Goal: Task Accomplishment & Management: Manage account settings

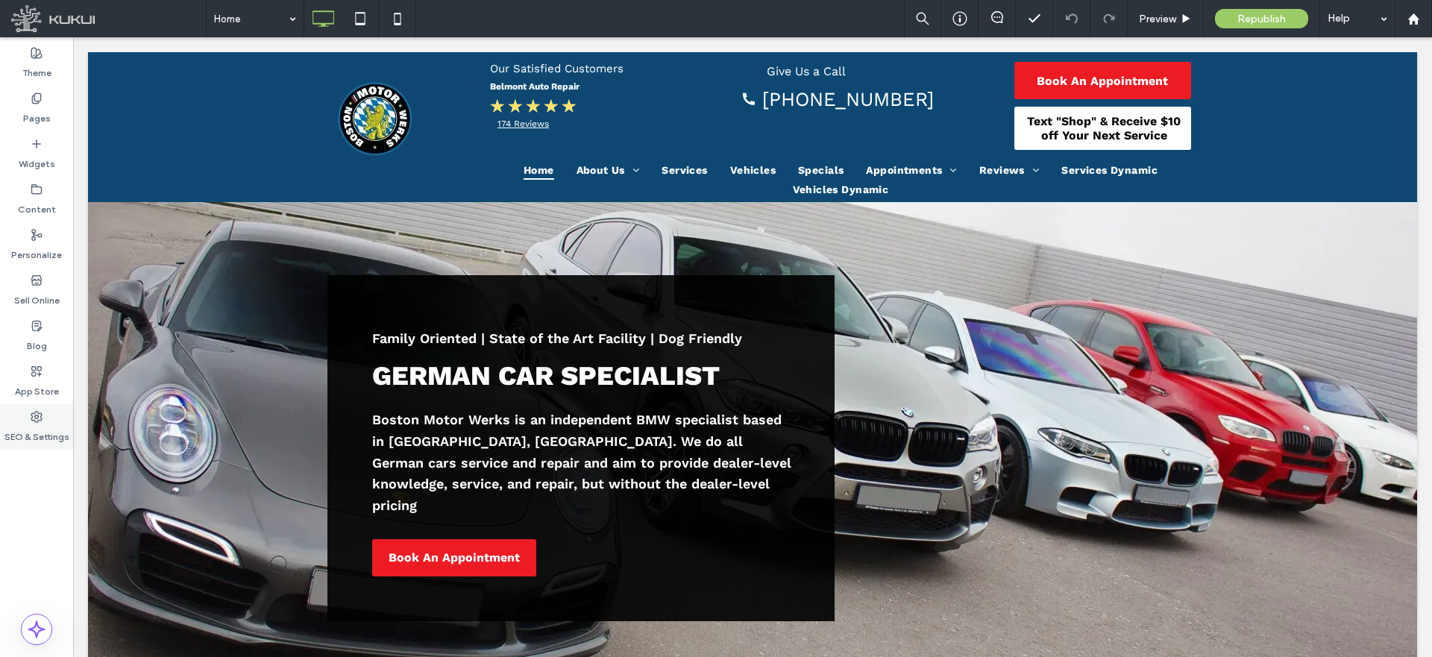
click at [38, 422] on div "SEO & Settings" at bounding box center [36, 426] width 73 height 45
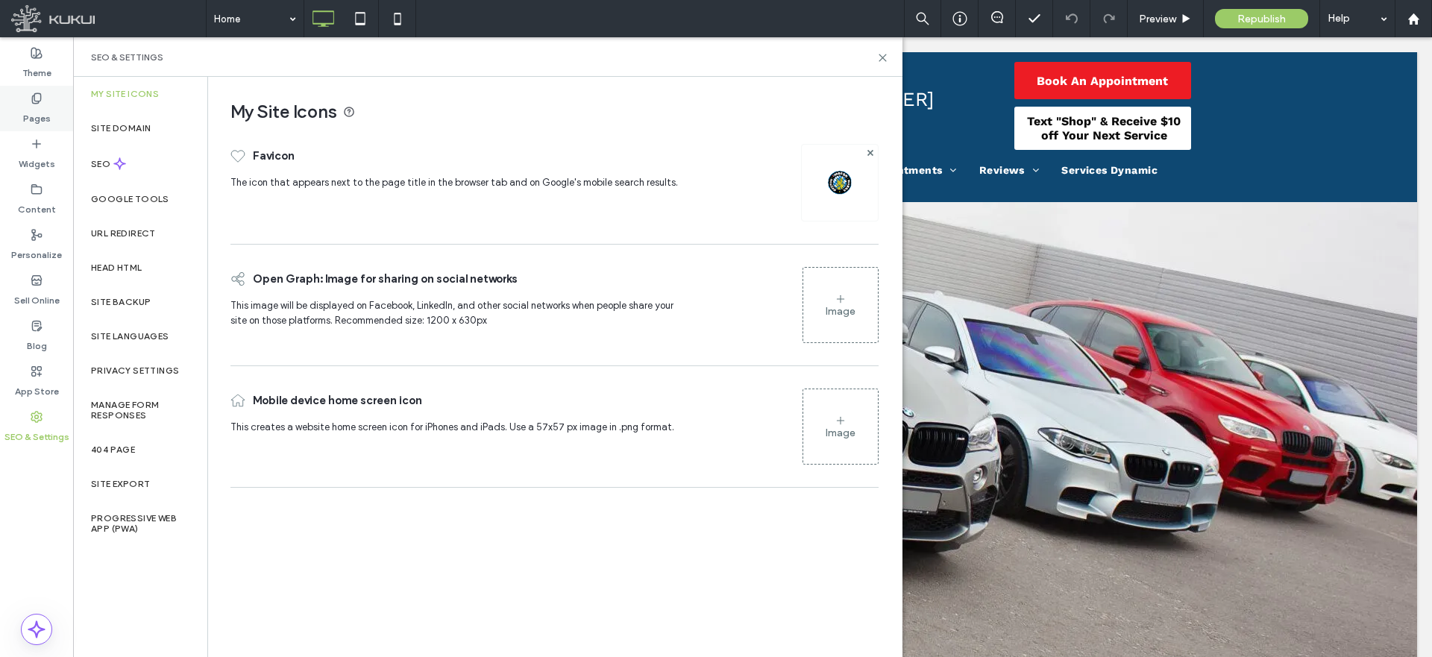
click at [32, 110] on label "Pages" at bounding box center [37, 114] width 28 height 21
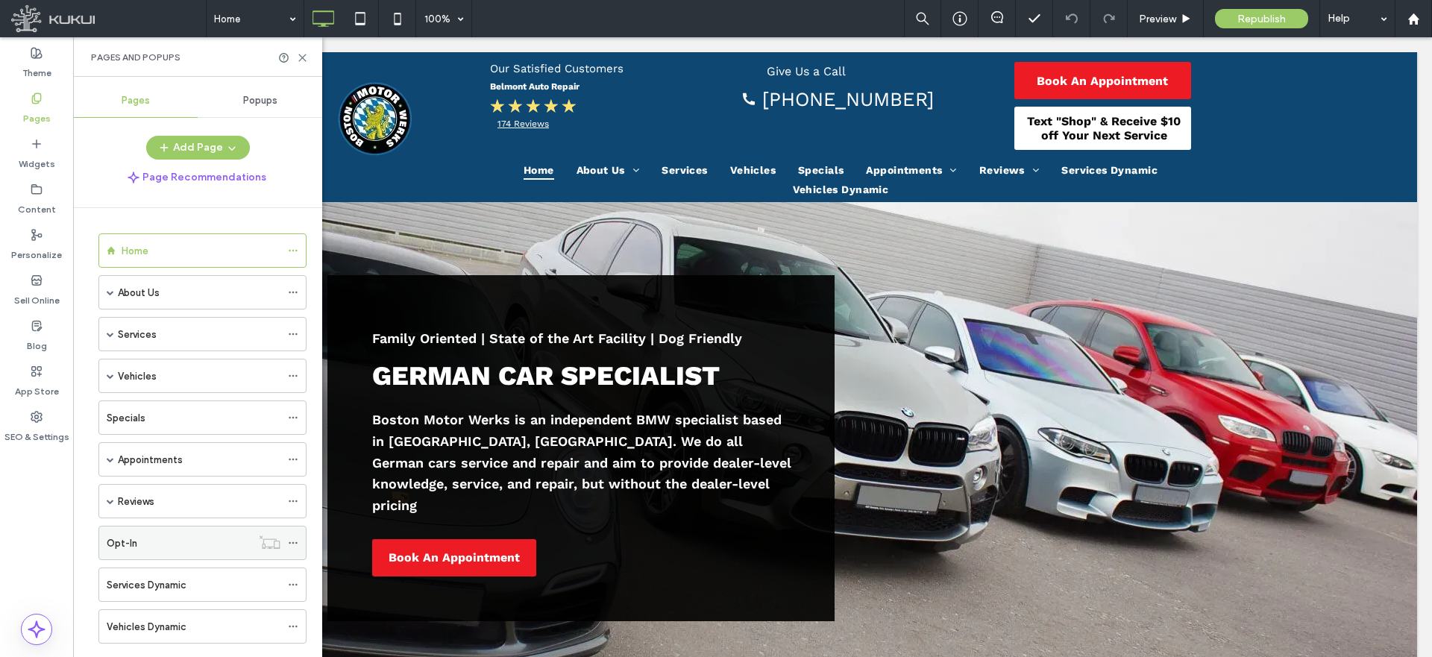
scroll to position [31, 0]
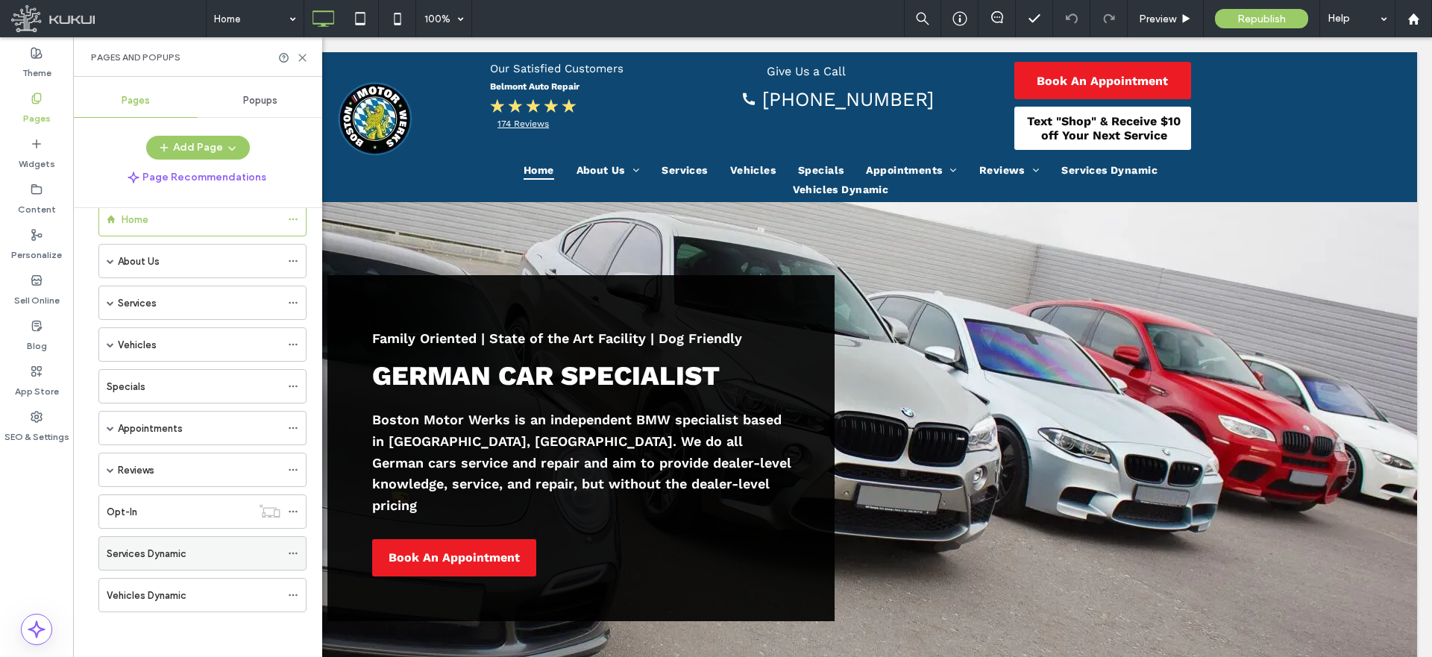
click at [294, 554] on icon at bounding box center [293, 553] width 10 height 10
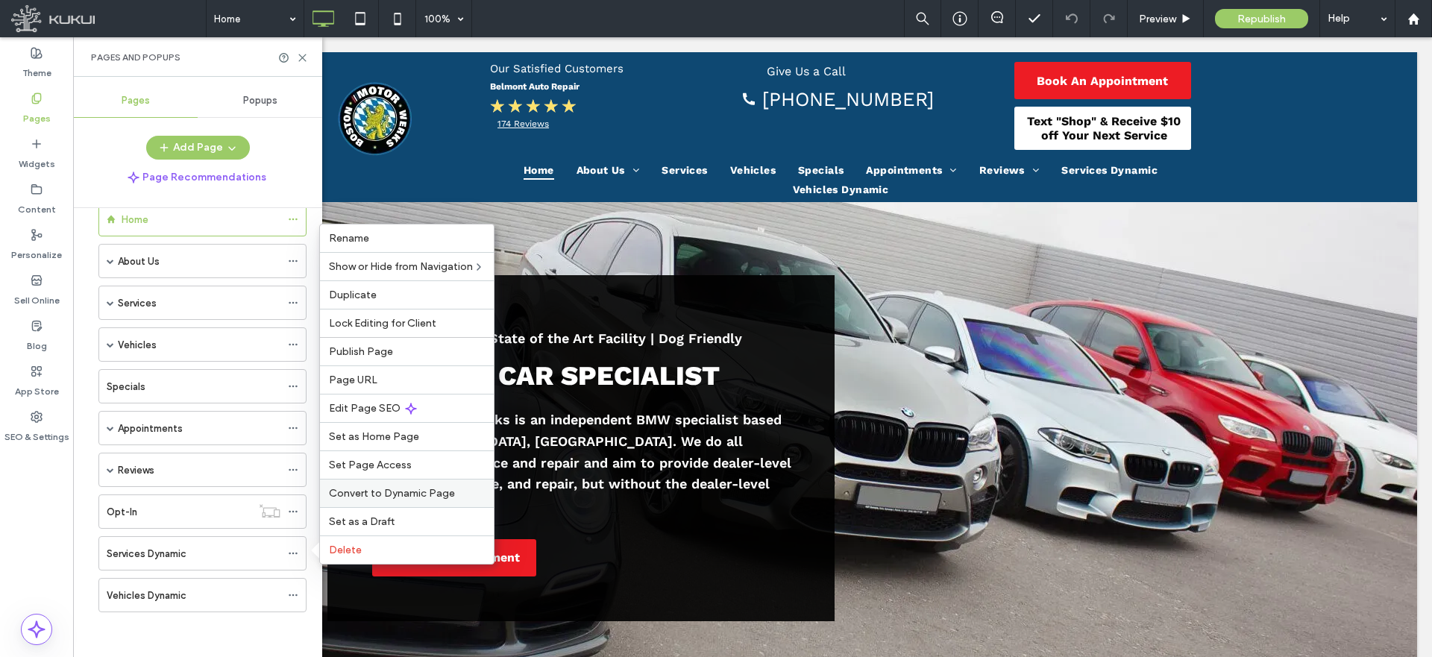
click at [361, 497] on span "Convert to Dynamic Page" at bounding box center [392, 493] width 126 height 13
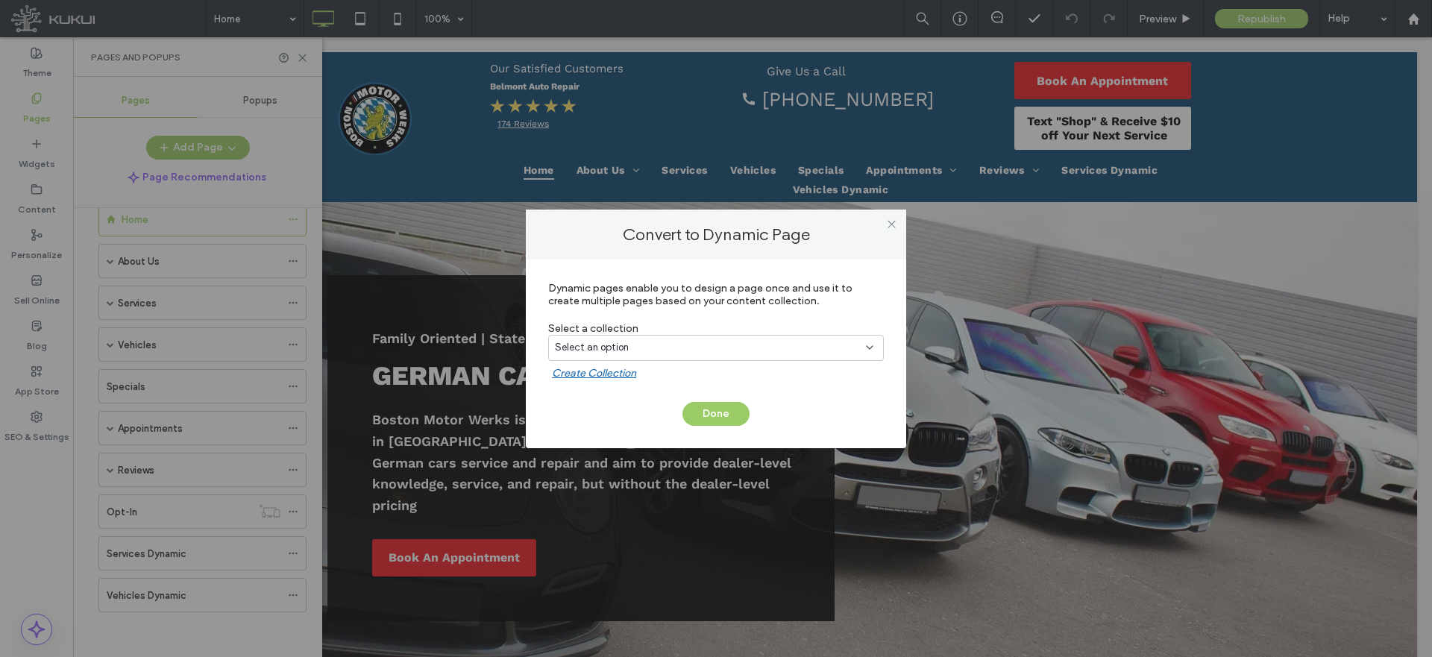
click at [675, 346] on div "Select an option" at bounding box center [707, 347] width 304 height 15
click at [625, 397] on div "Services" at bounding box center [716, 400] width 334 height 26
click at [715, 408] on button "Done" at bounding box center [715, 414] width 67 height 24
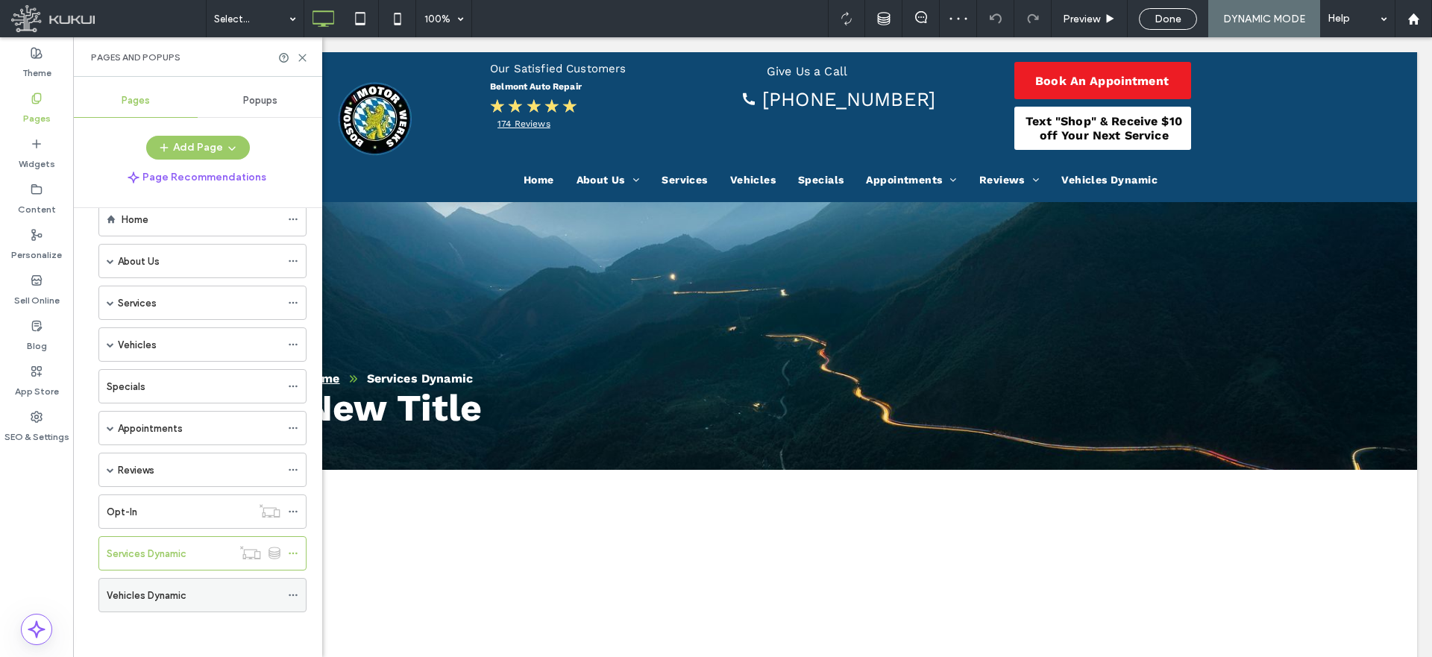
click at [290, 592] on icon at bounding box center [293, 595] width 10 height 10
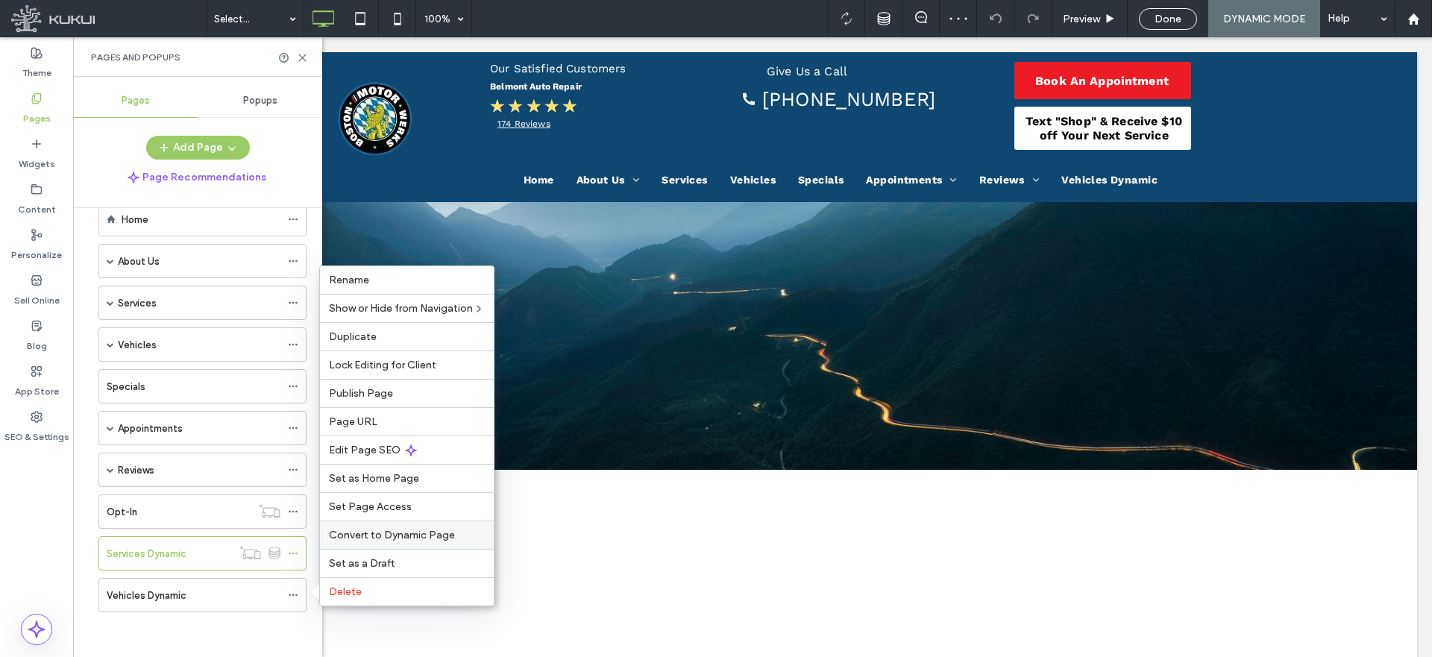
click at [403, 532] on span "Convert to Dynamic Page" at bounding box center [392, 535] width 126 height 13
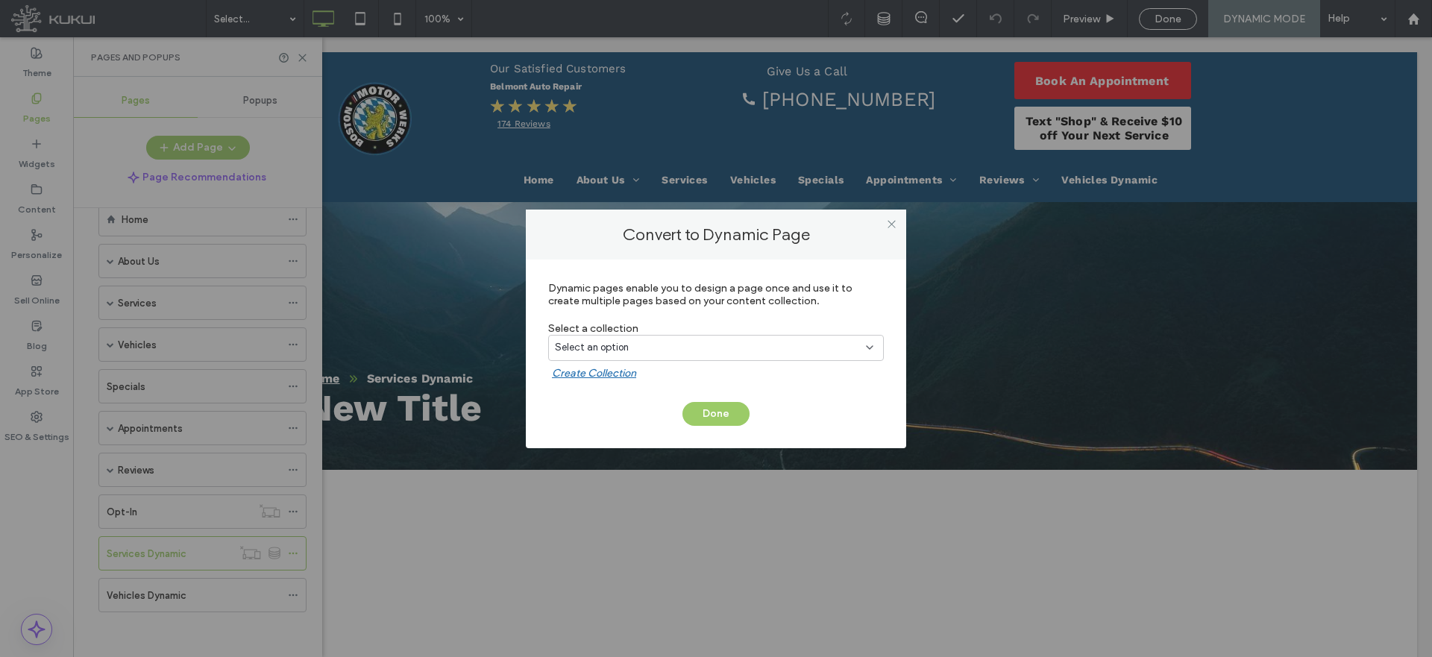
click at [599, 347] on span "Select an option" at bounding box center [592, 347] width 74 height 15
click at [603, 426] on span "Vehicles" at bounding box center [600, 426] width 37 height 15
click at [720, 415] on button "Done" at bounding box center [715, 414] width 67 height 24
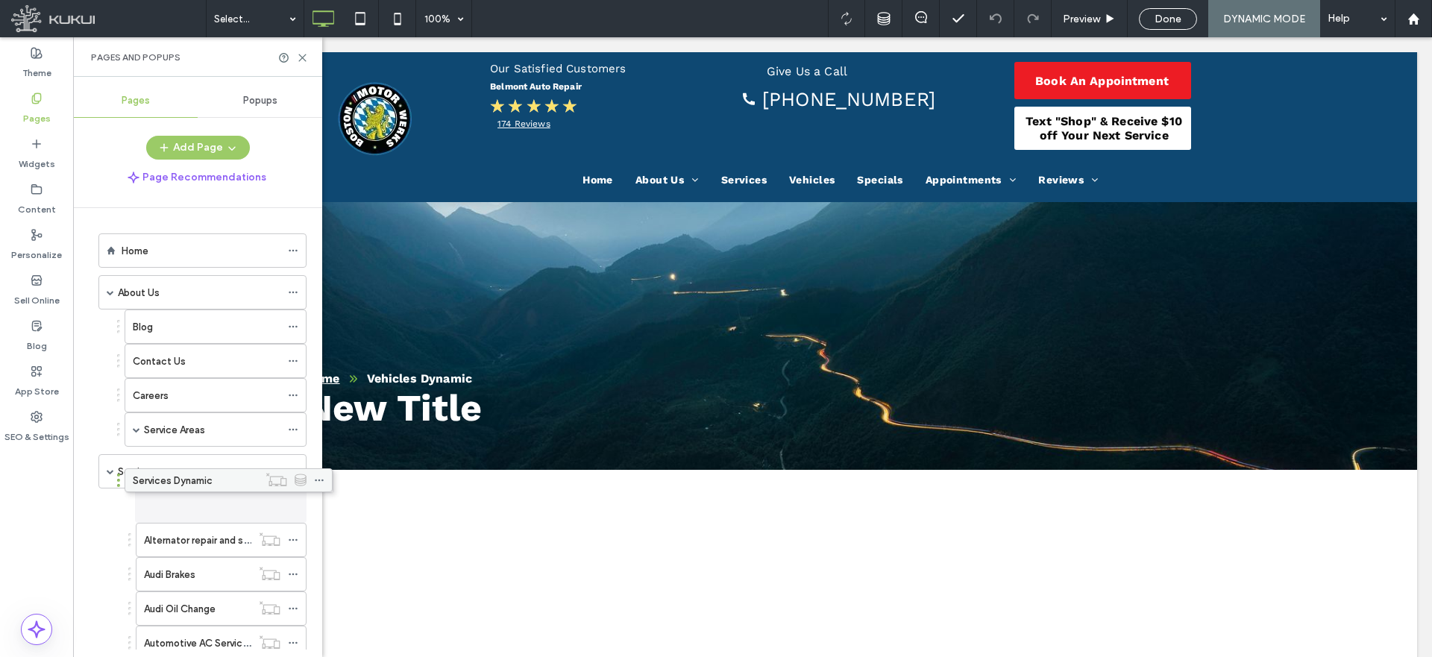
drag, startPoint x: 206, startPoint y: 548, endPoint x: 232, endPoint y: 480, distance: 72.7
click at [107, 468] on span at bounding box center [110, 471] width 7 height 7
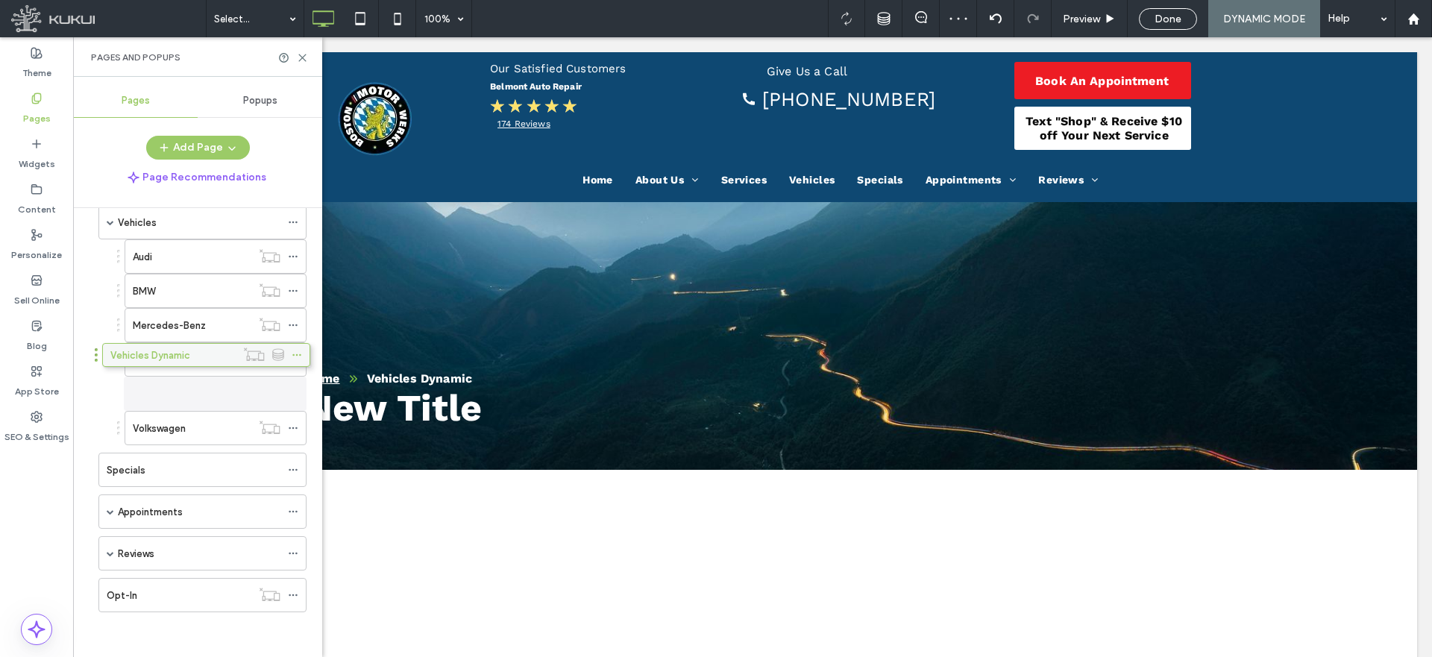
scroll to position [291, 0]
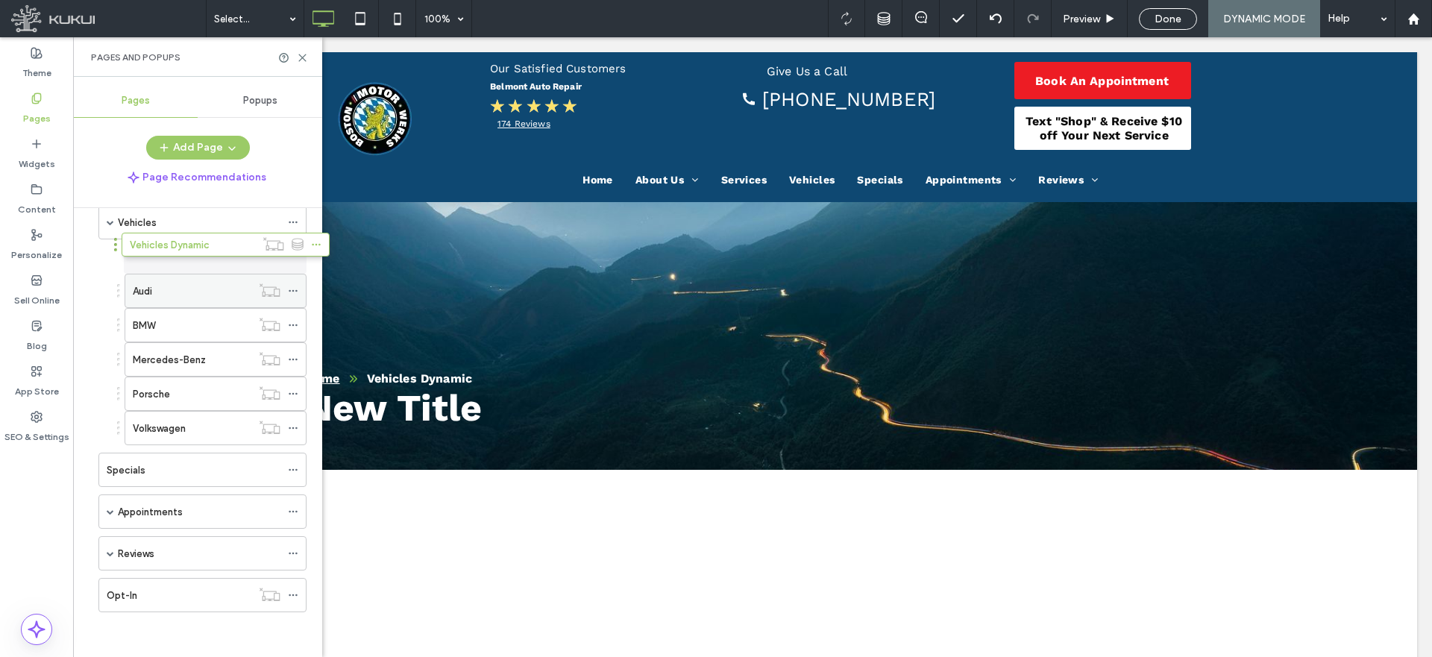
drag, startPoint x: 172, startPoint y: 593, endPoint x: 195, endPoint y: 248, distance: 345.3
click at [113, 219] on span at bounding box center [110, 222] width 7 height 7
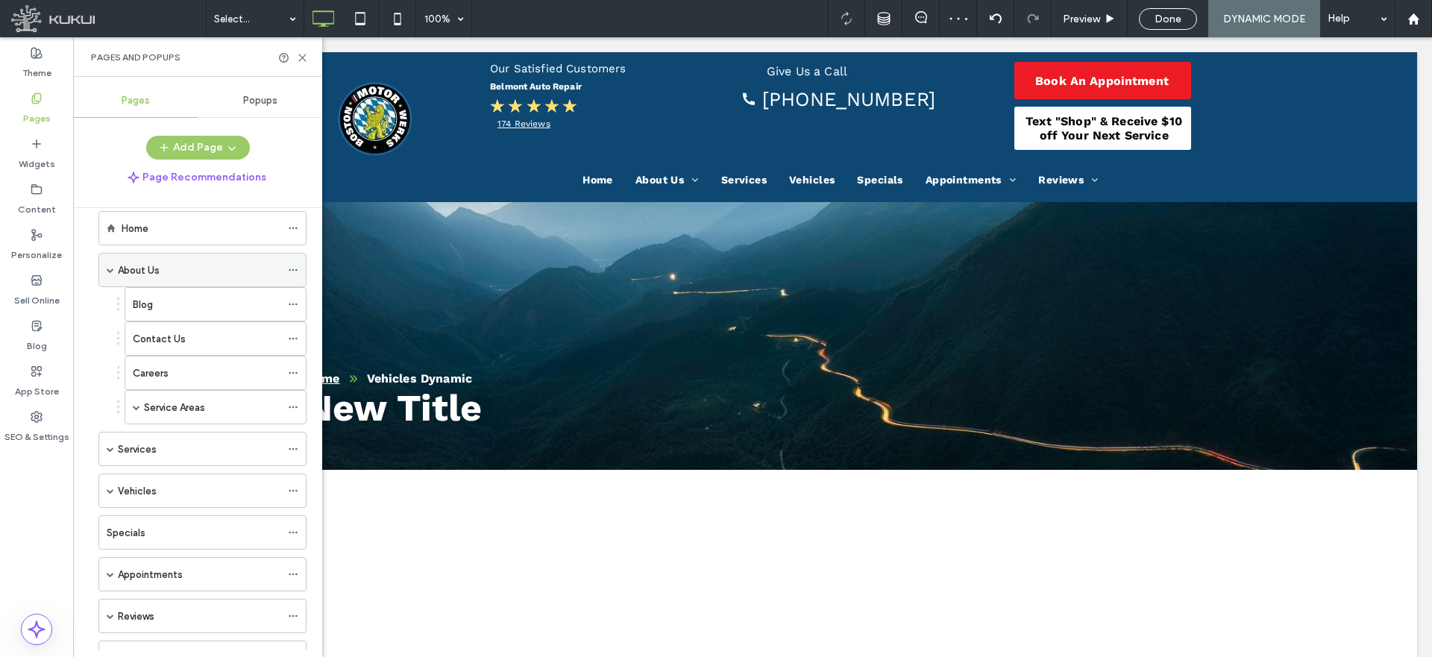
scroll to position [22, 0]
click at [109, 269] on span at bounding box center [110, 270] width 7 height 7
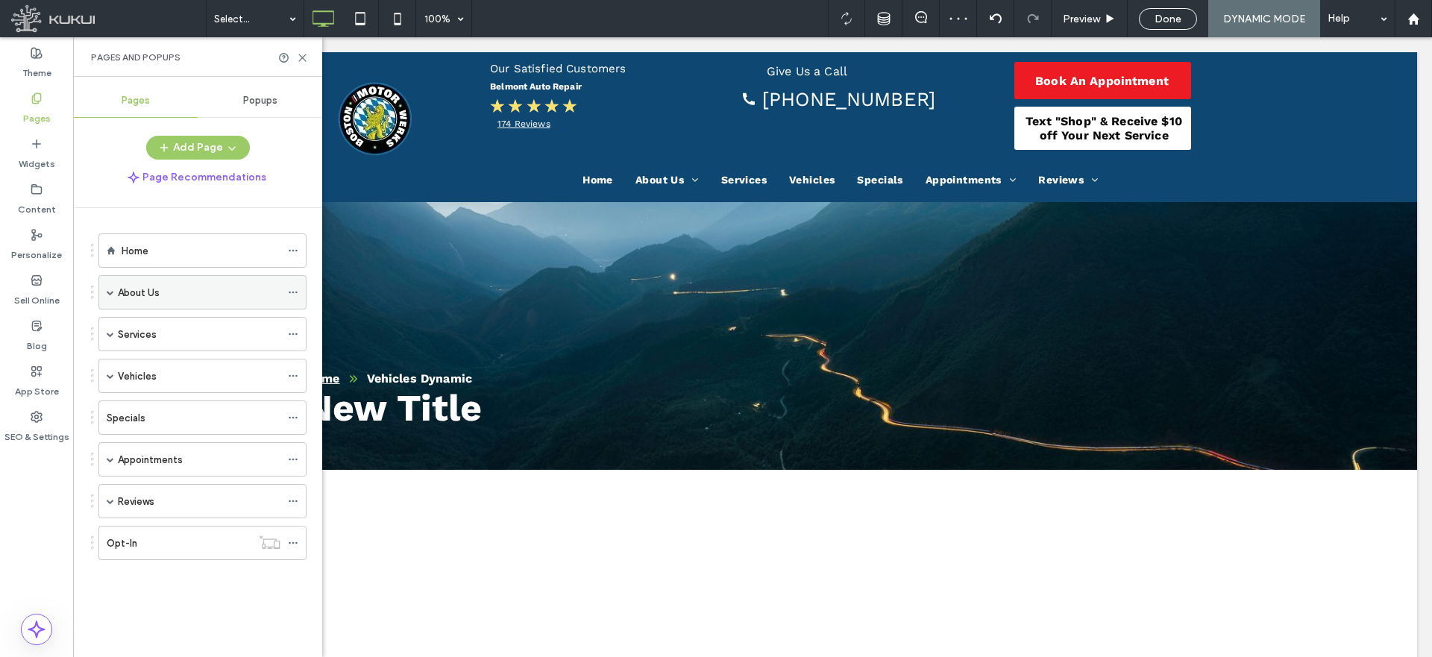
scroll to position [0, 0]
click at [295, 332] on icon at bounding box center [293, 334] width 10 height 10
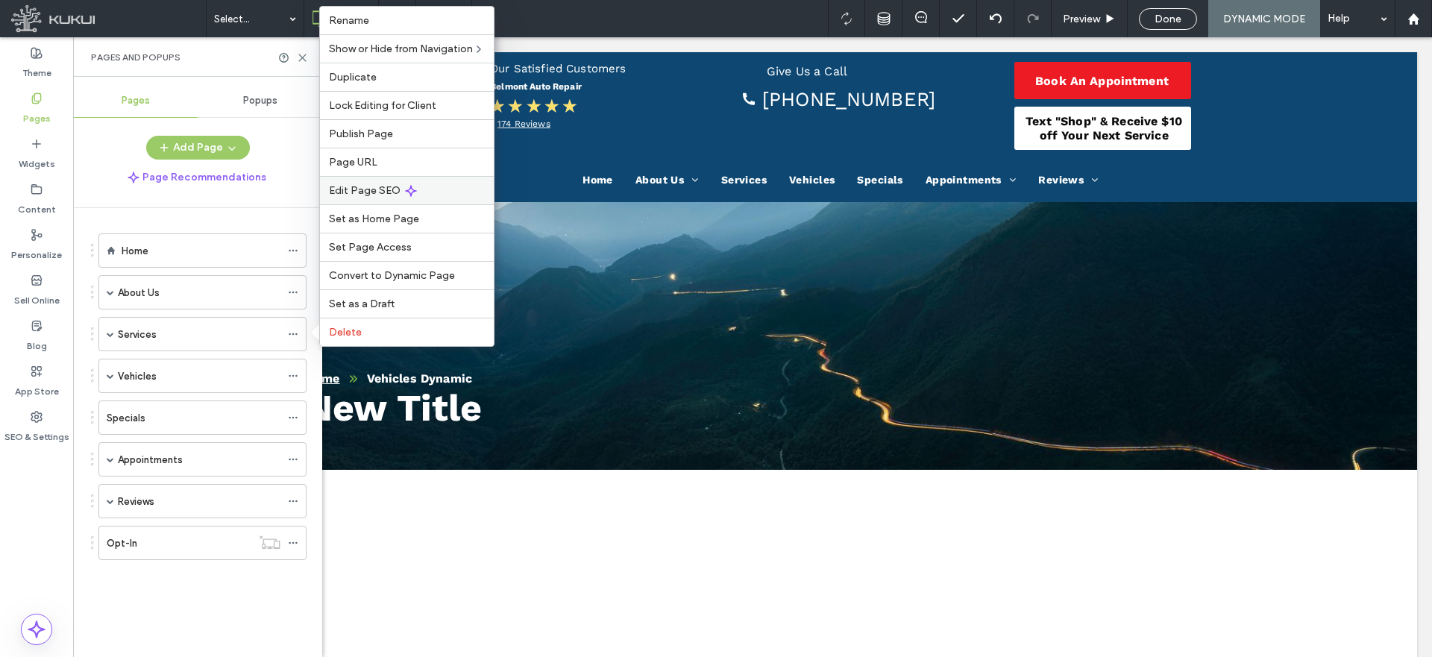
click at [374, 189] on span "Edit Page SEO" at bounding box center [365, 190] width 72 height 13
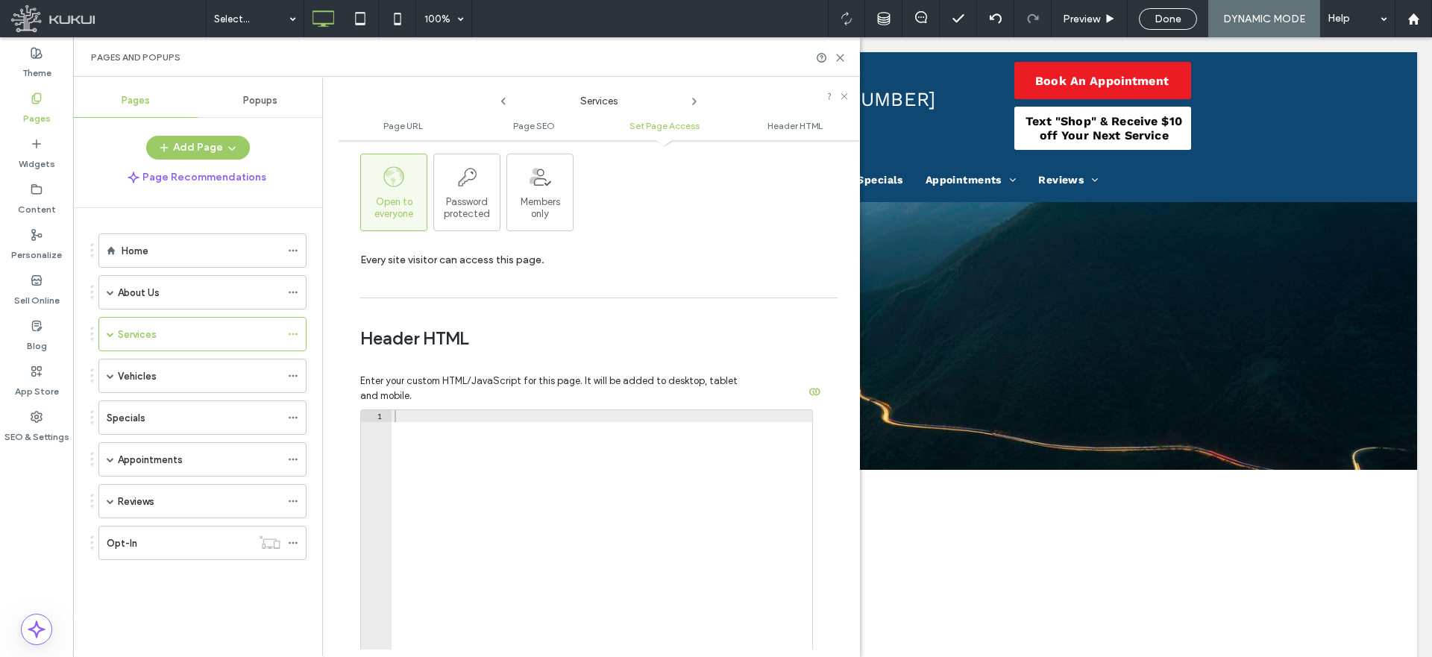
scroll to position [1225, 0]
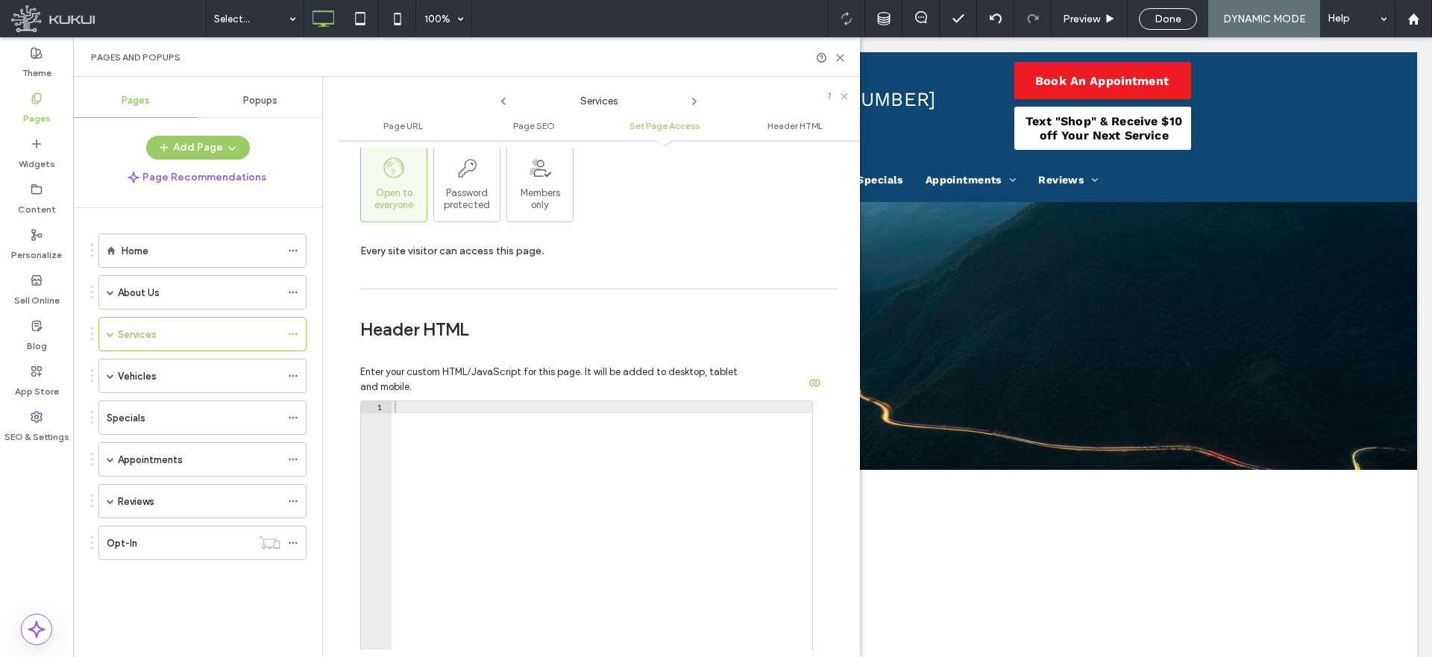
click at [450, 415] on div at bounding box center [602, 561] width 421 height 321
paste textarea "**********"
type textarea "**********"
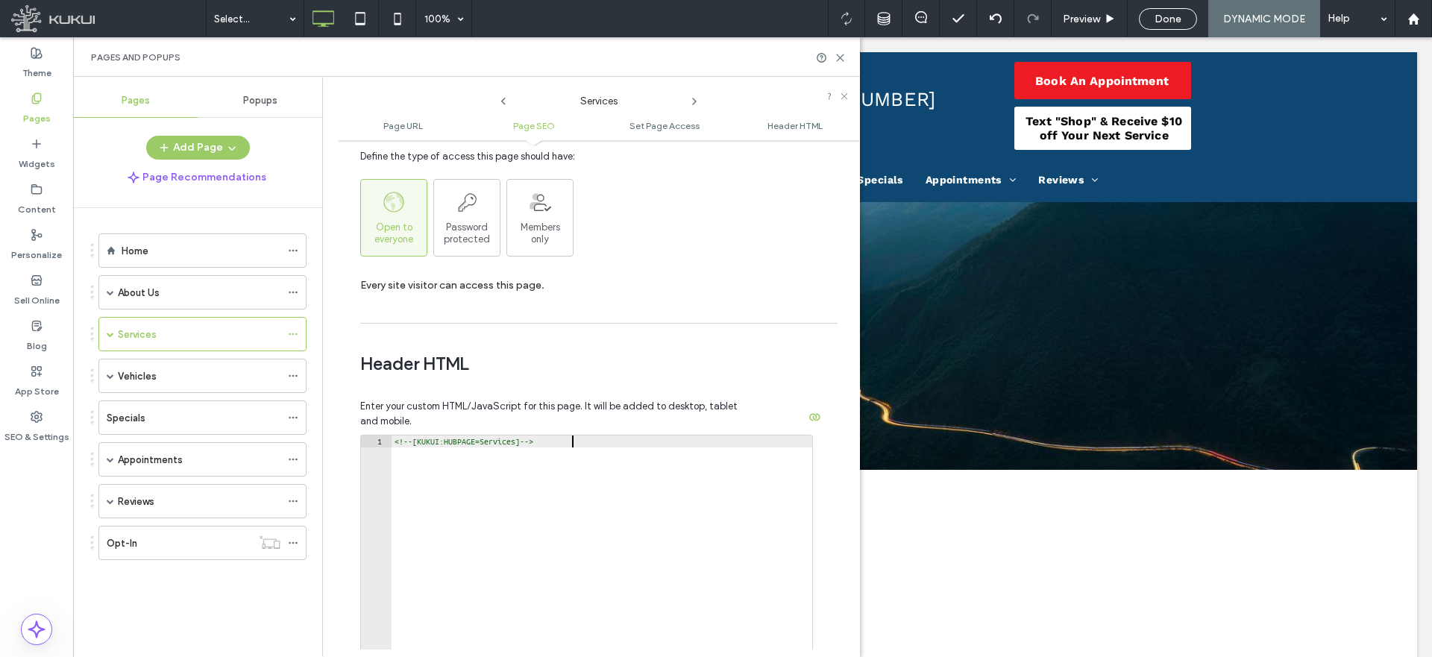
scroll to position [1665, 0]
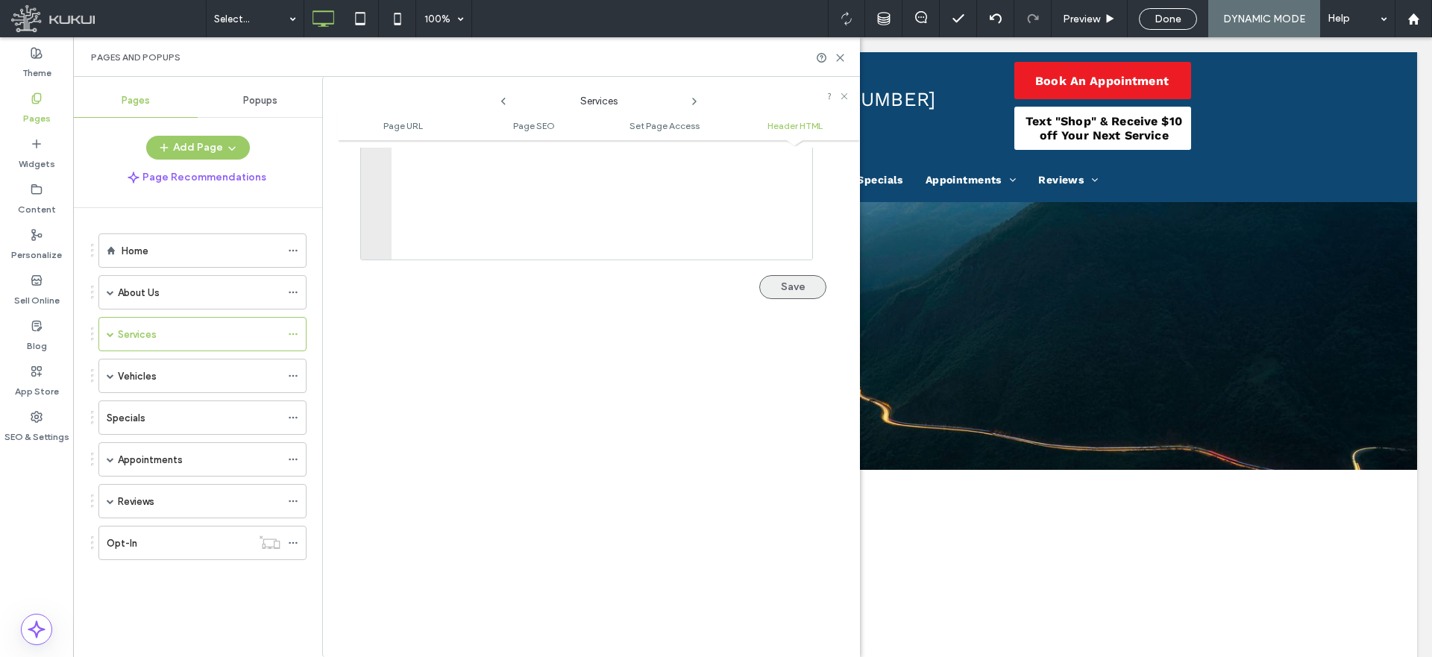
click at [791, 287] on button "Save" at bounding box center [792, 287] width 67 height 24
click at [109, 336] on span at bounding box center [110, 333] width 7 height 7
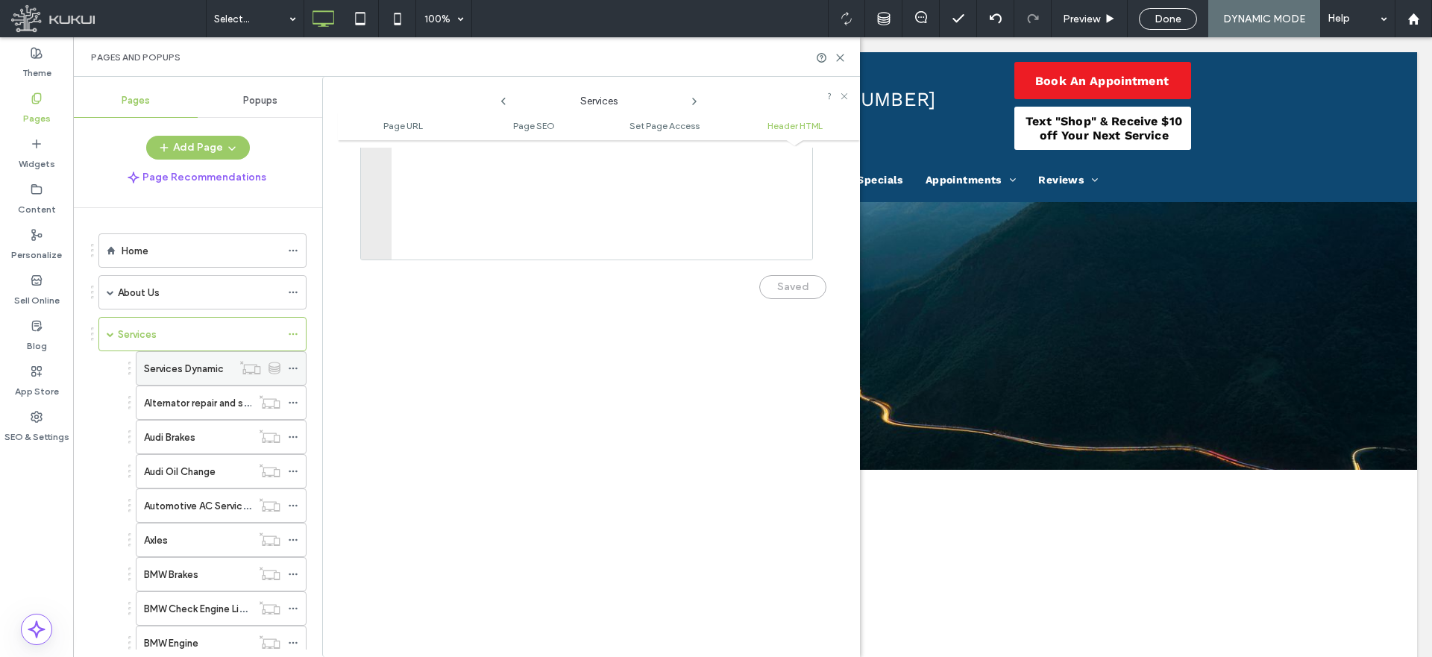
click at [288, 366] on icon at bounding box center [293, 368] width 10 height 10
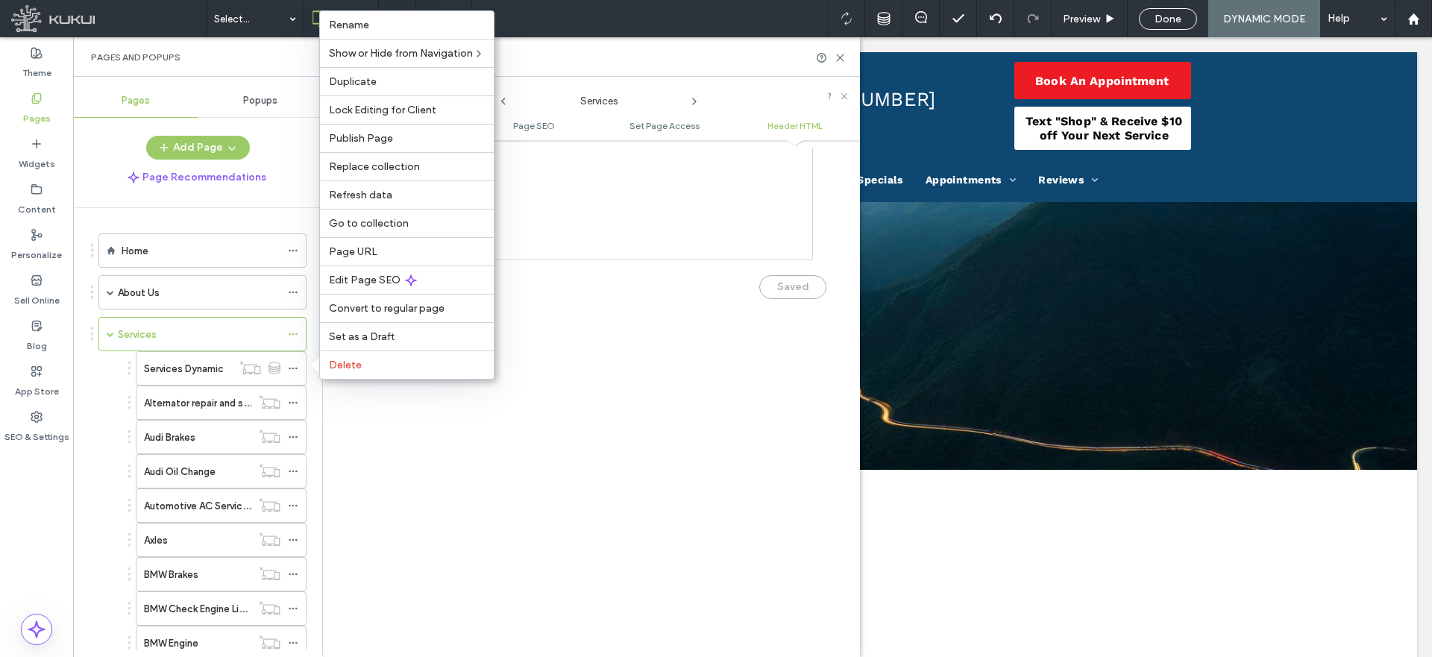
click at [359, 278] on span "Edit Page SEO" at bounding box center [365, 280] width 72 height 13
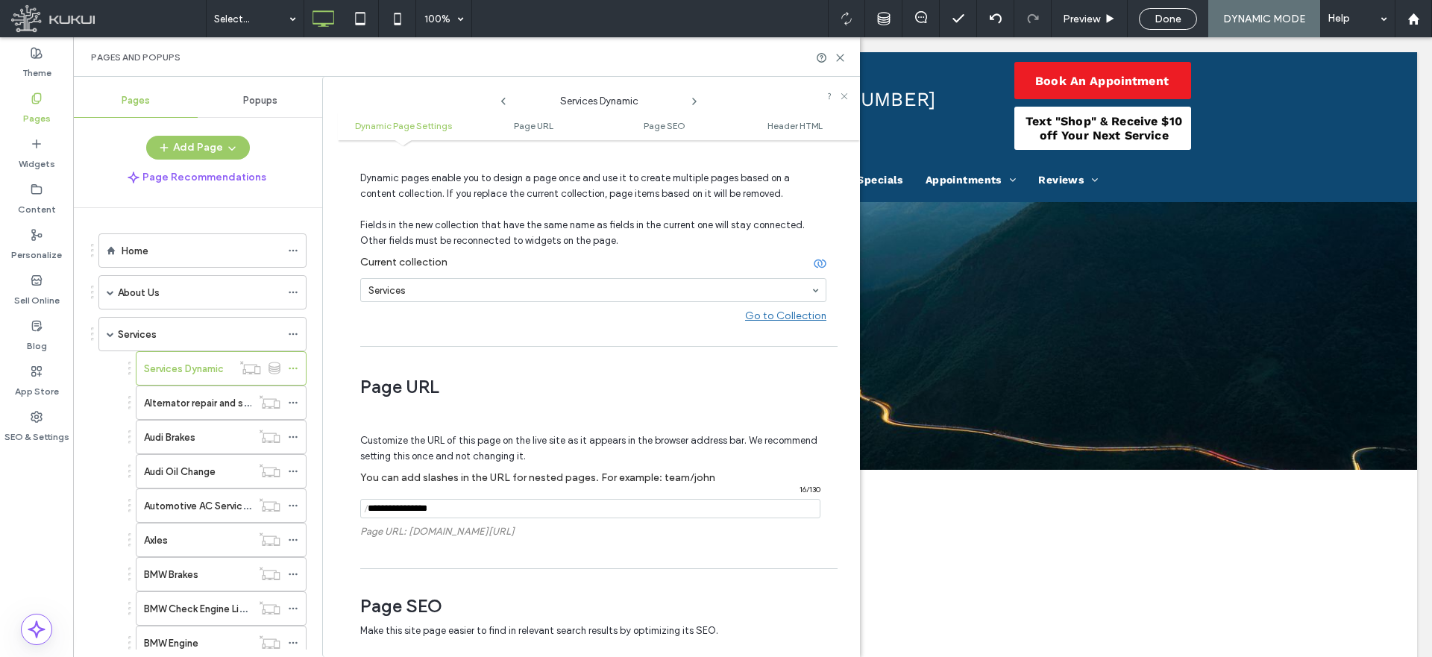
scroll to position [75, 0]
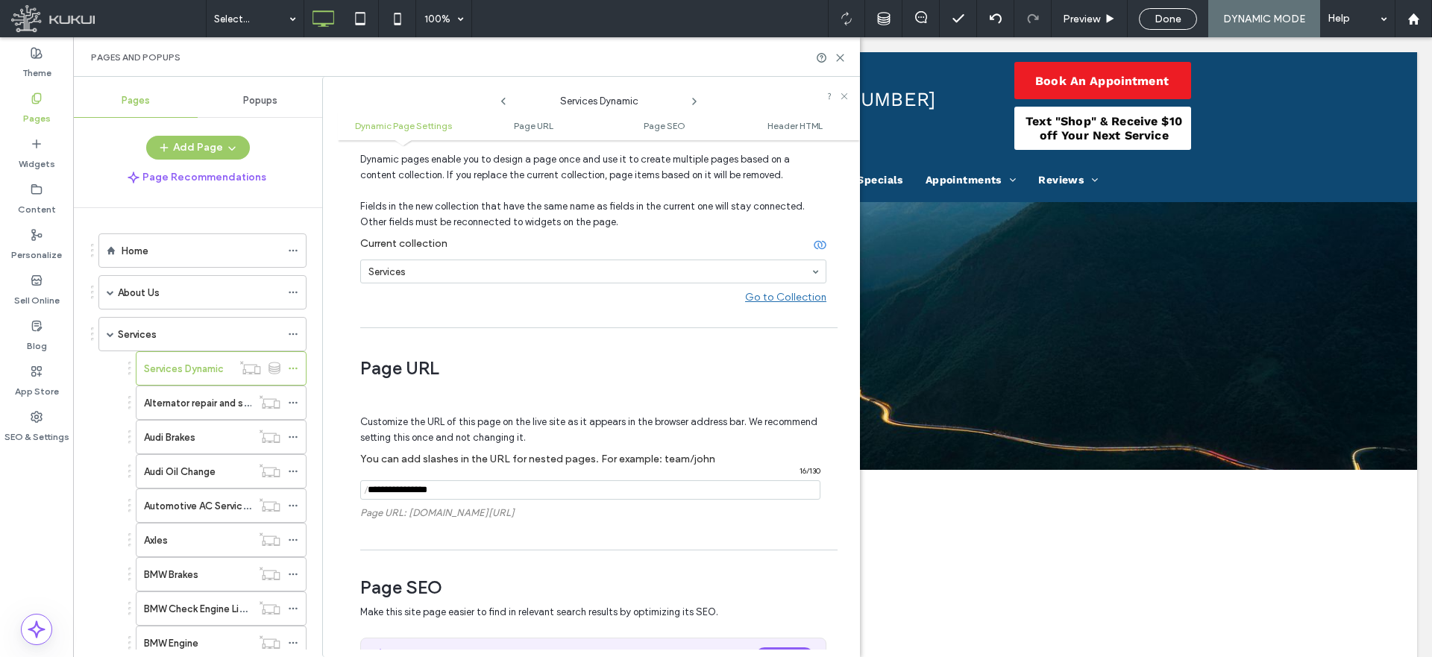
click at [424, 489] on input "notEmpty" at bounding box center [590, 489] width 460 height 19
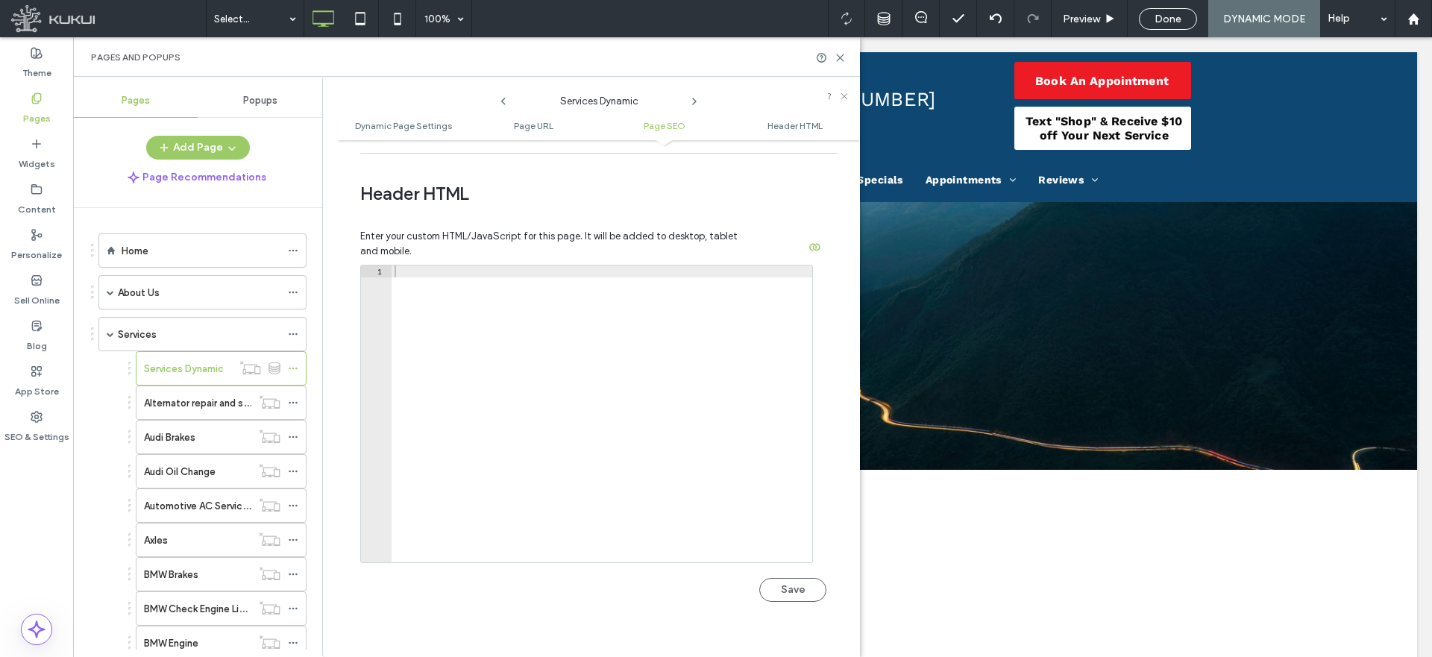
scroll to position [1403, 0]
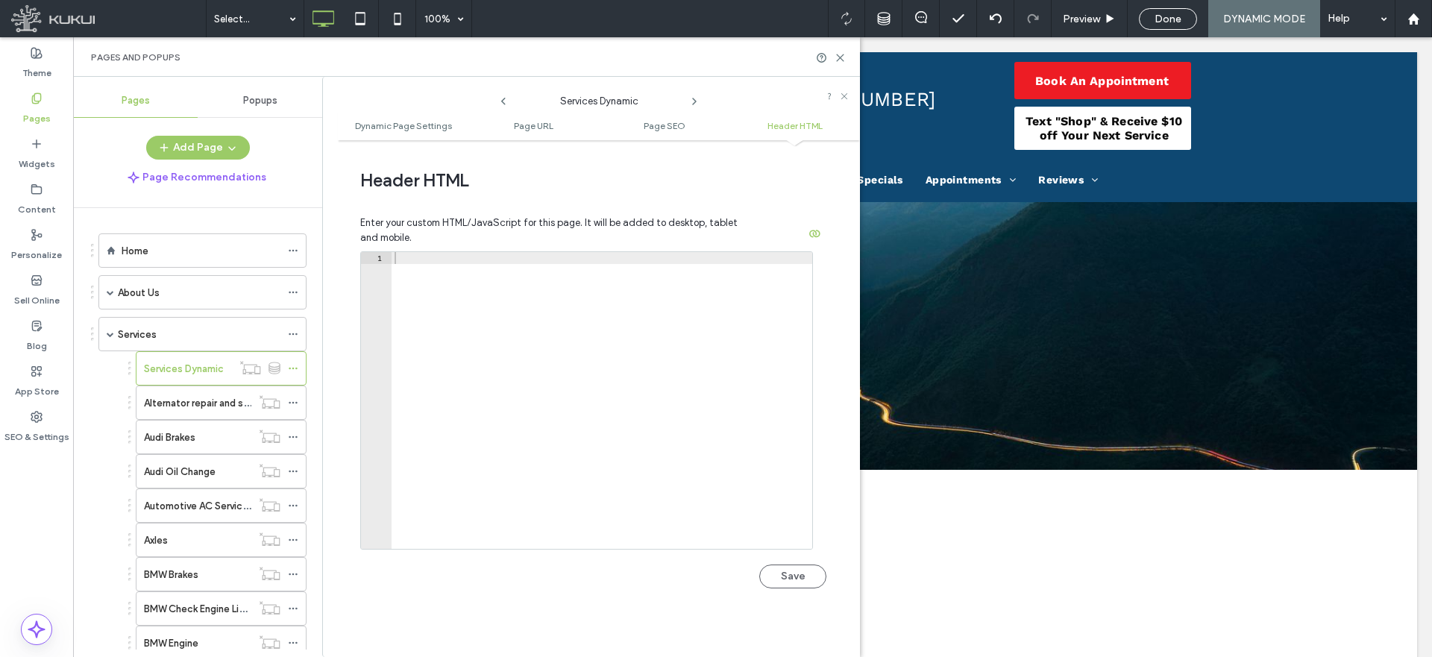
type input "********"
click at [428, 265] on div at bounding box center [602, 412] width 421 height 321
paste textarea "**********"
type textarea "**********"
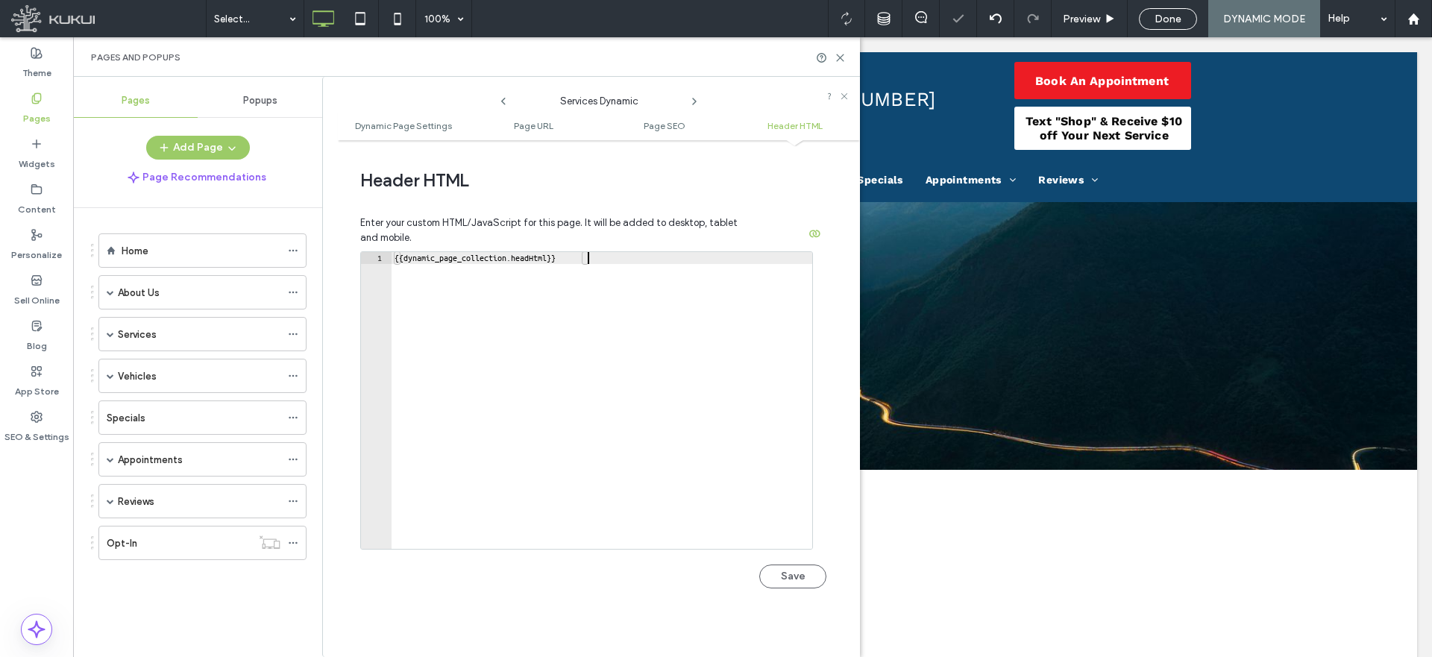
click at [788, 576] on button "Save" at bounding box center [792, 577] width 67 height 24
click at [296, 373] on icon at bounding box center [293, 376] width 10 height 10
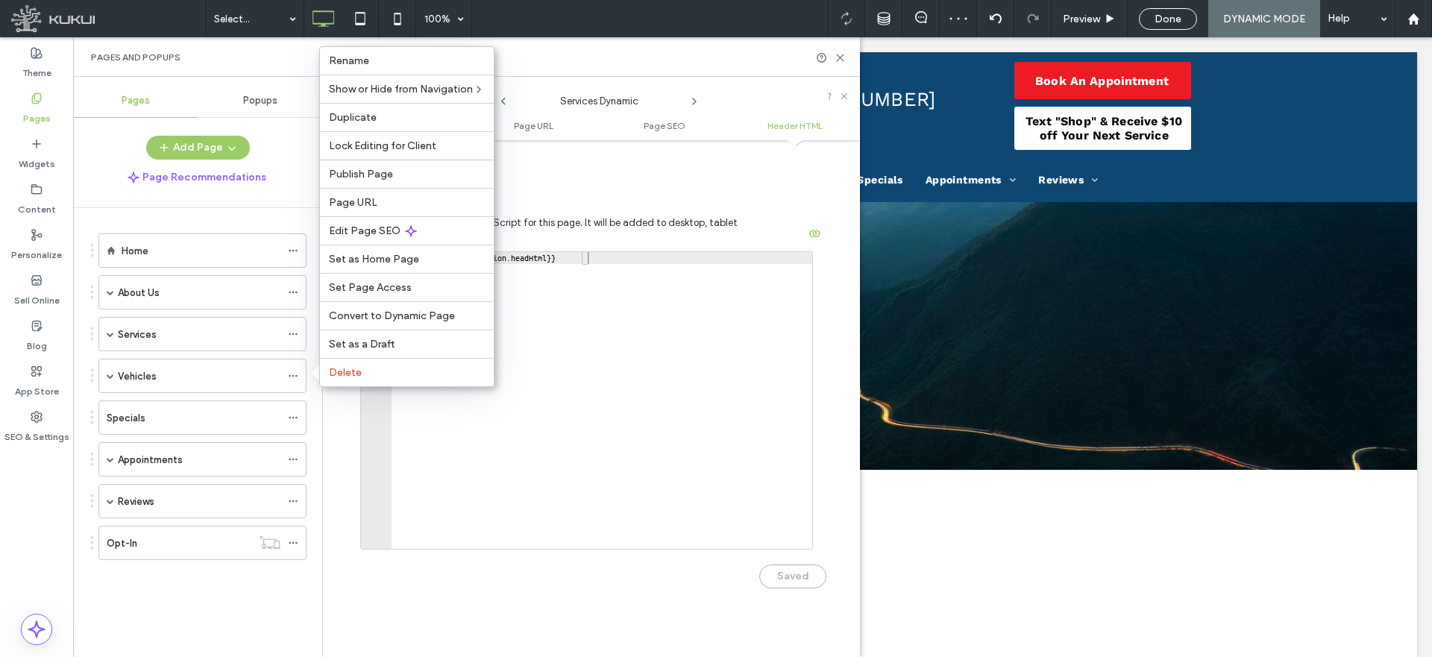
click at [389, 222] on div "Edit Page SEO" at bounding box center [407, 230] width 174 height 28
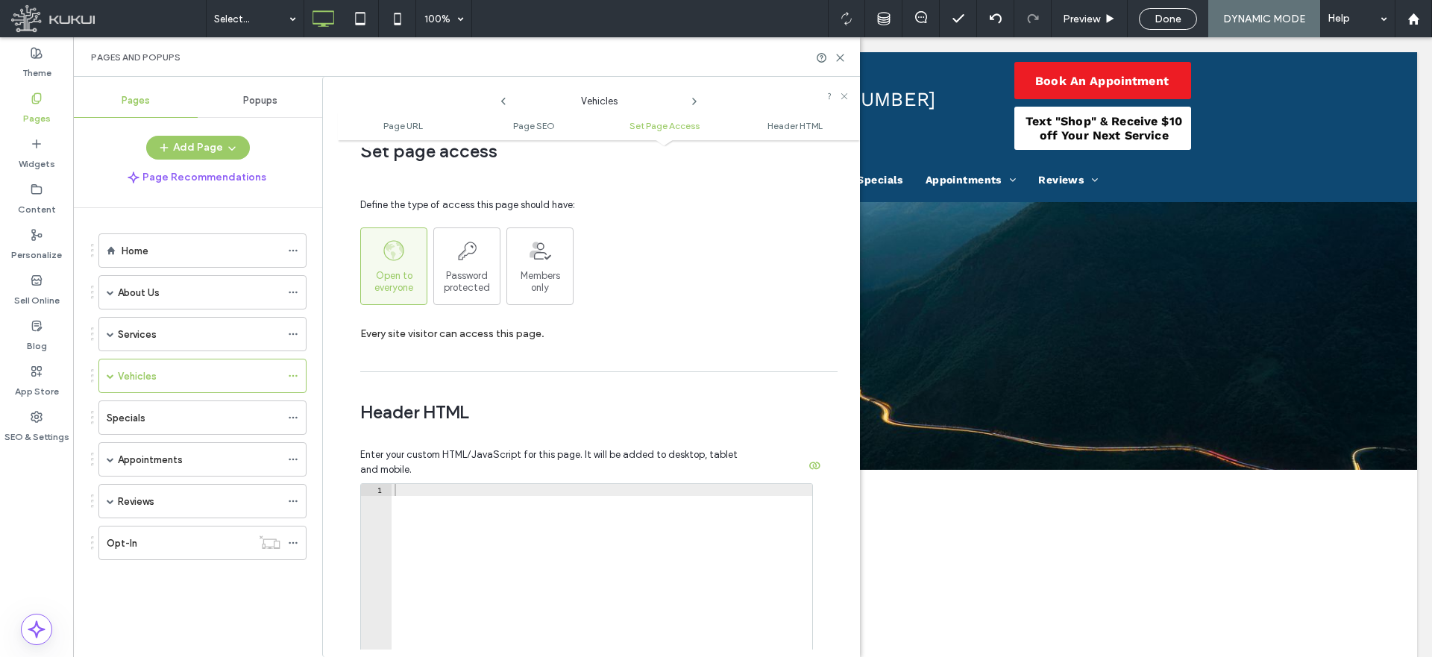
scroll to position [1177, 0]
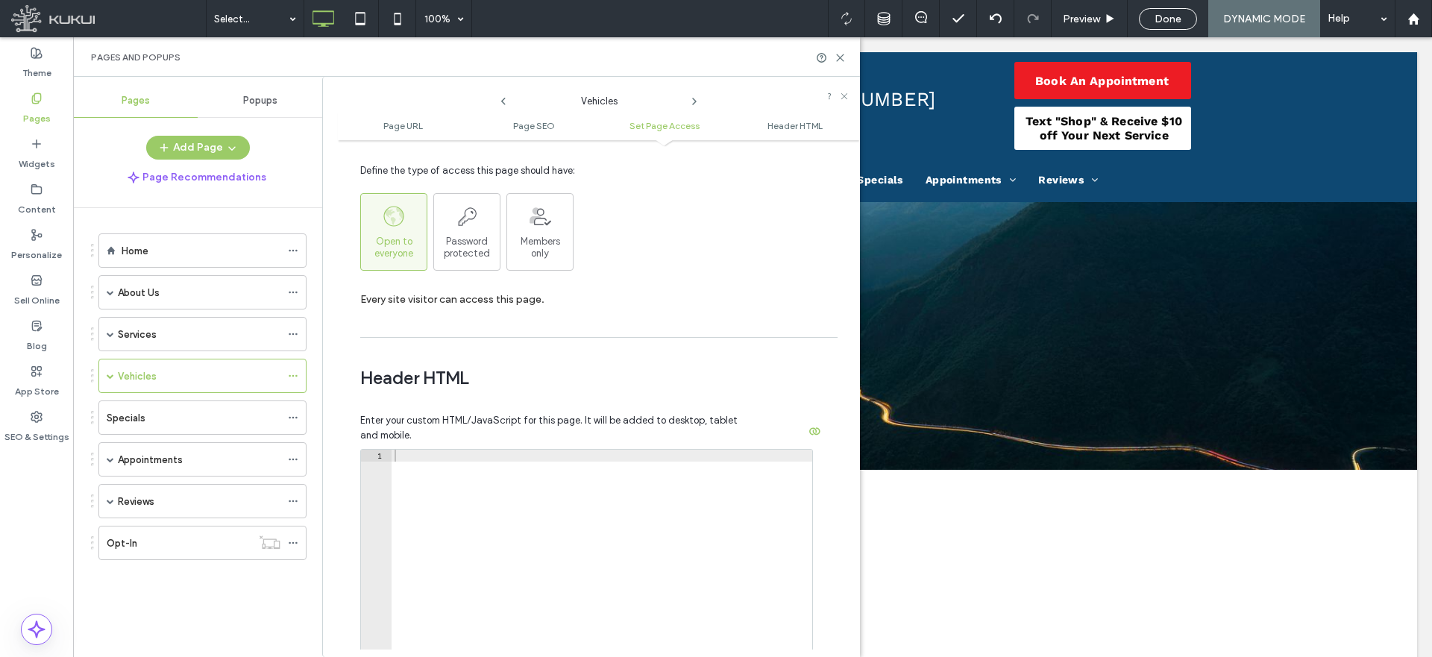
click at [459, 457] on div at bounding box center [602, 610] width 421 height 321
paste textarea "**********"
type textarea "**********"
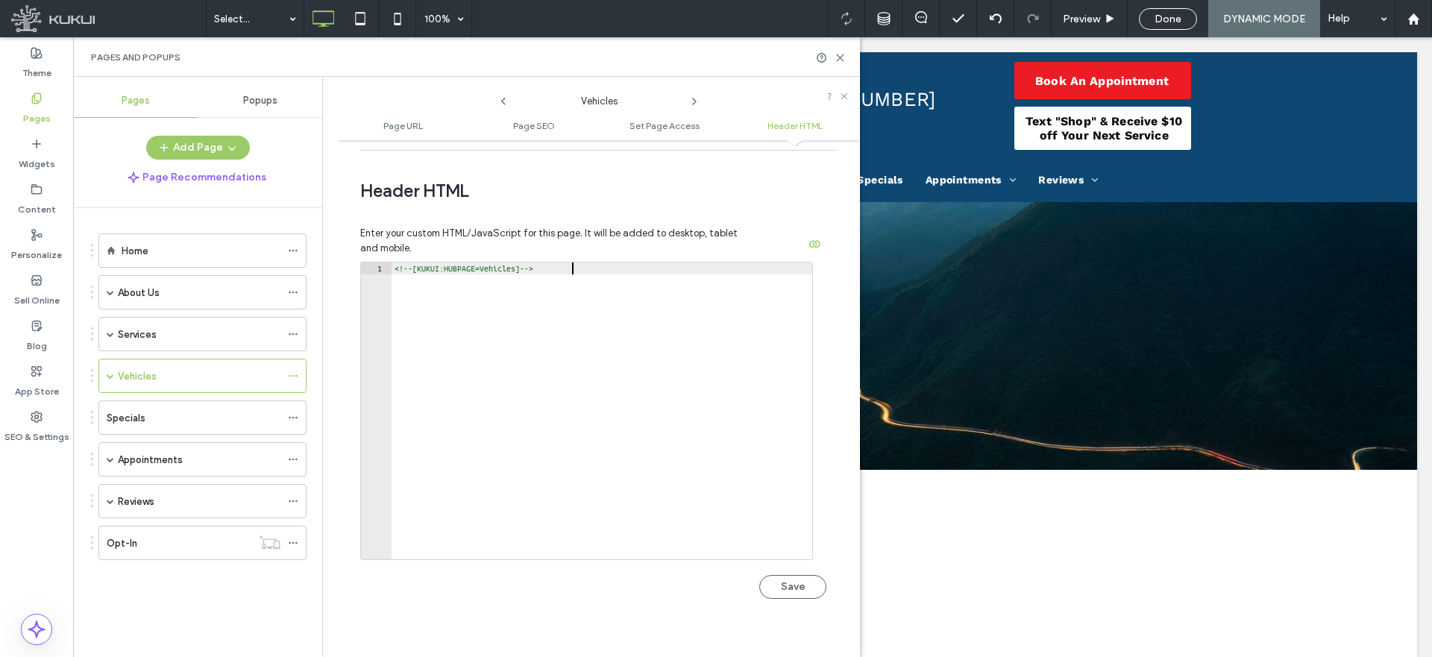
scroll to position [1375, 0]
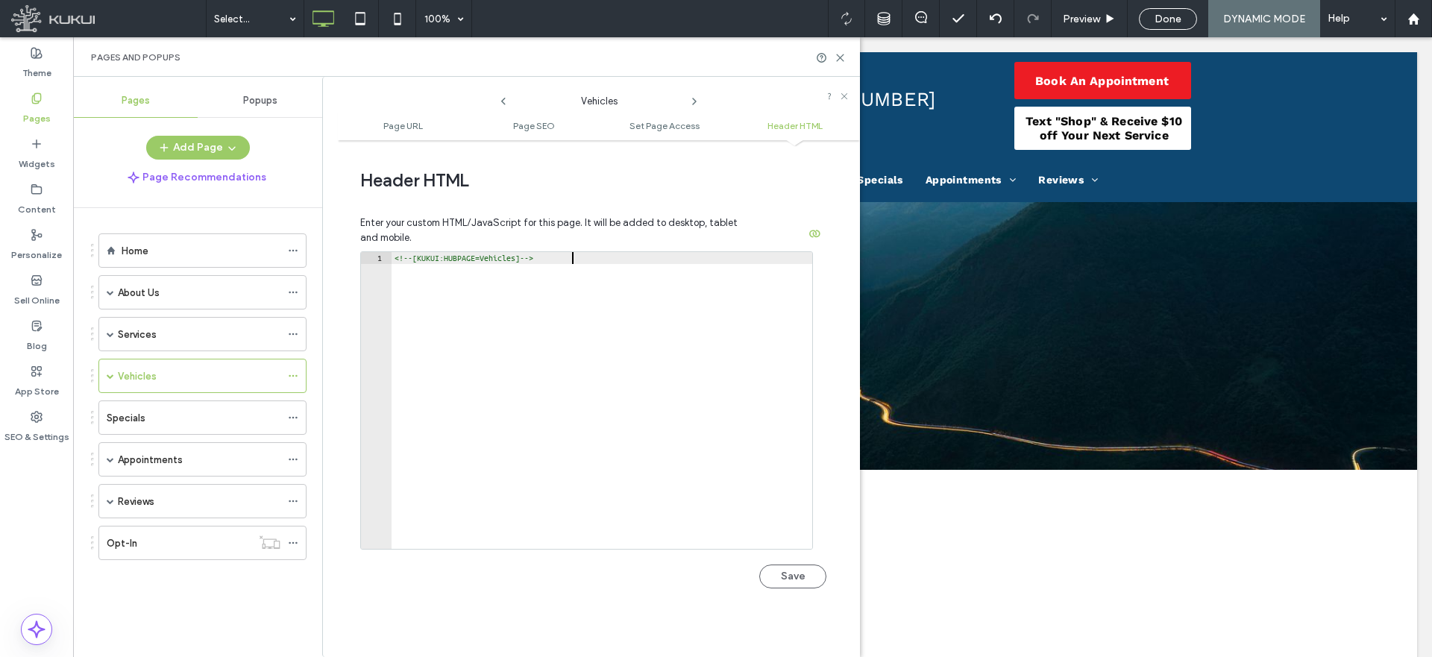
click at [776, 568] on button "Save" at bounding box center [792, 577] width 67 height 24
click at [110, 374] on span at bounding box center [110, 375] width 7 height 7
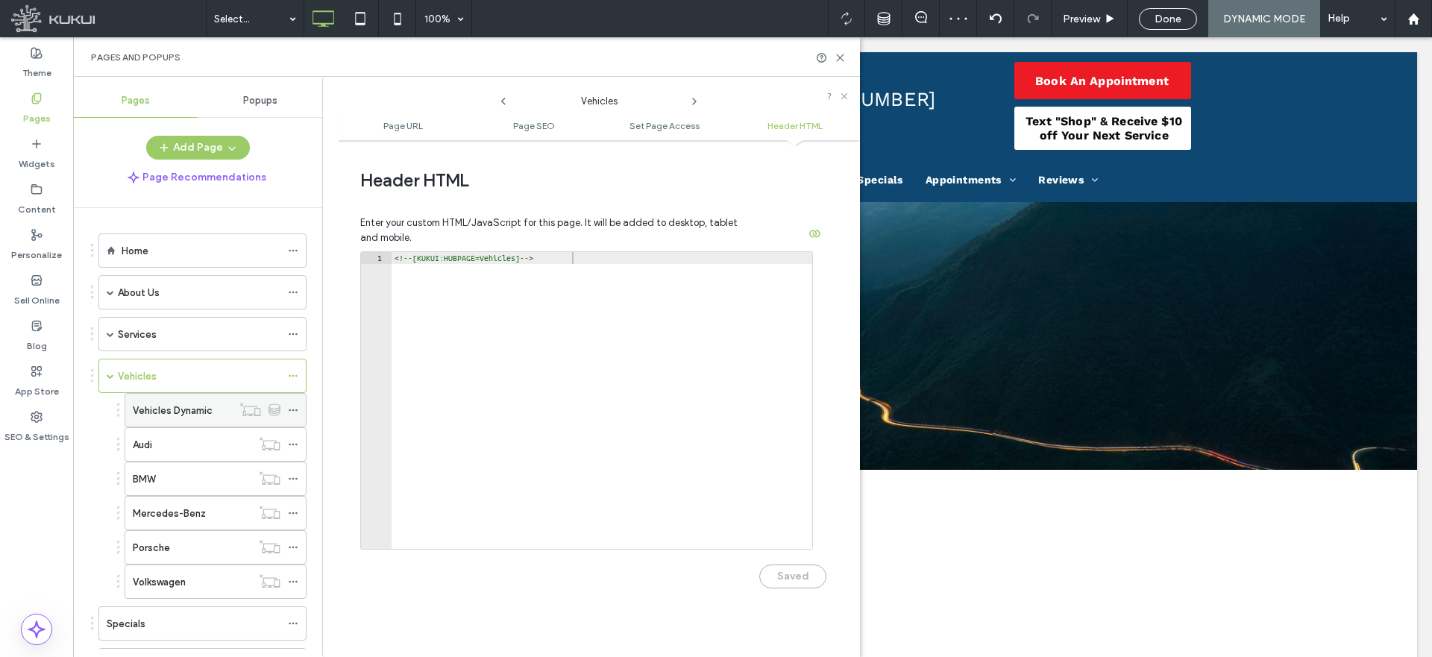
click at [290, 409] on icon at bounding box center [293, 410] width 10 height 10
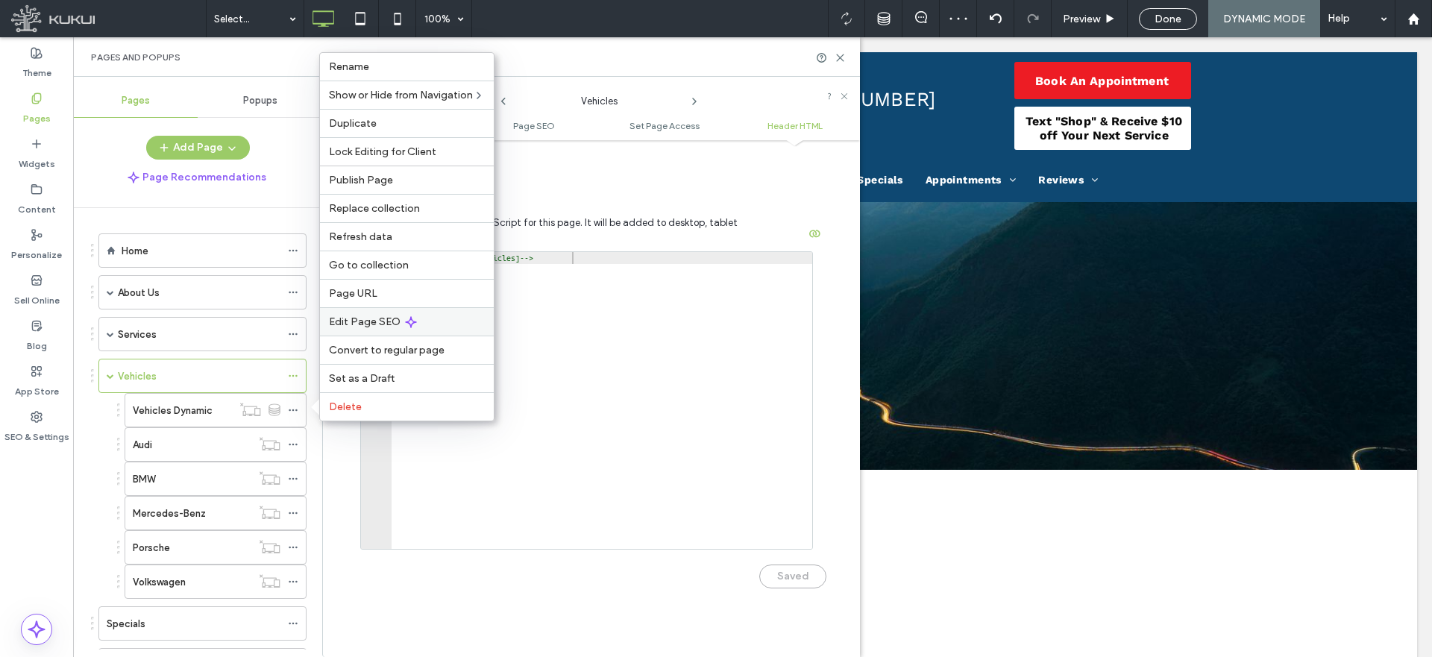
click at [365, 320] on span "Edit Page SEO" at bounding box center [365, 321] width 72 height 13
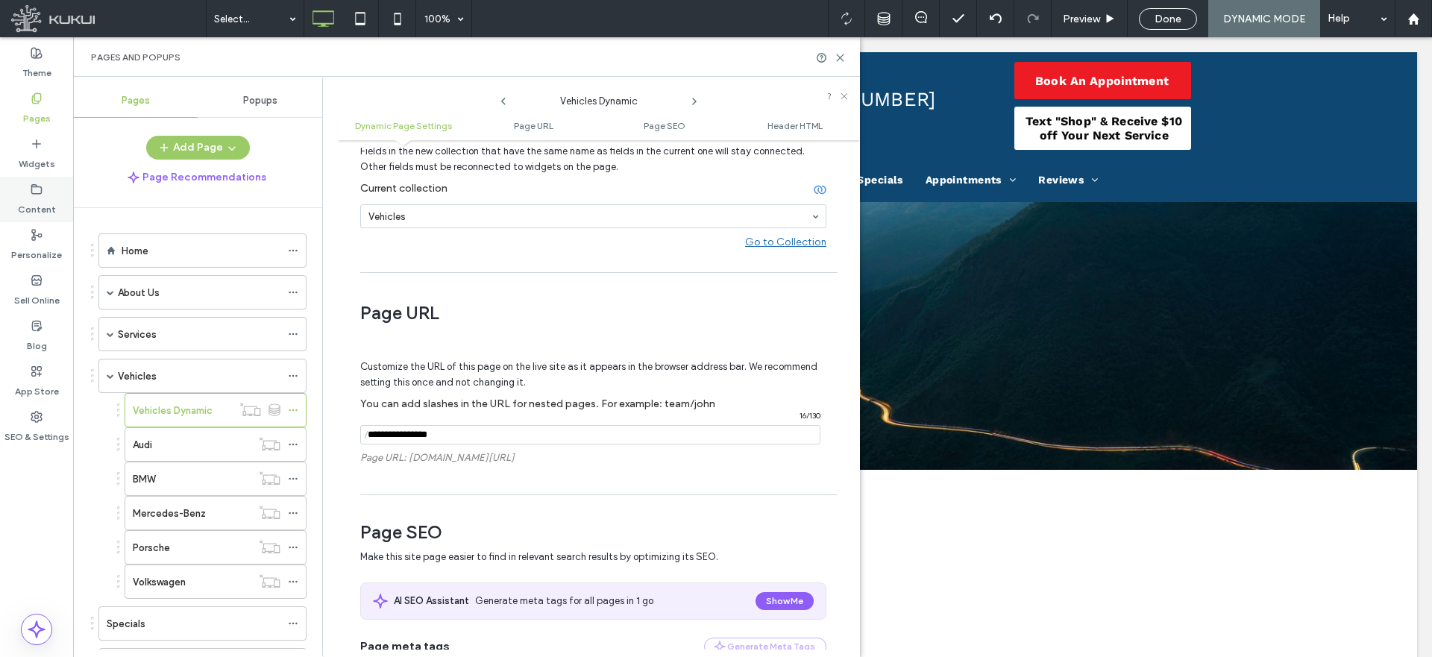
scroll to position [148, 0]
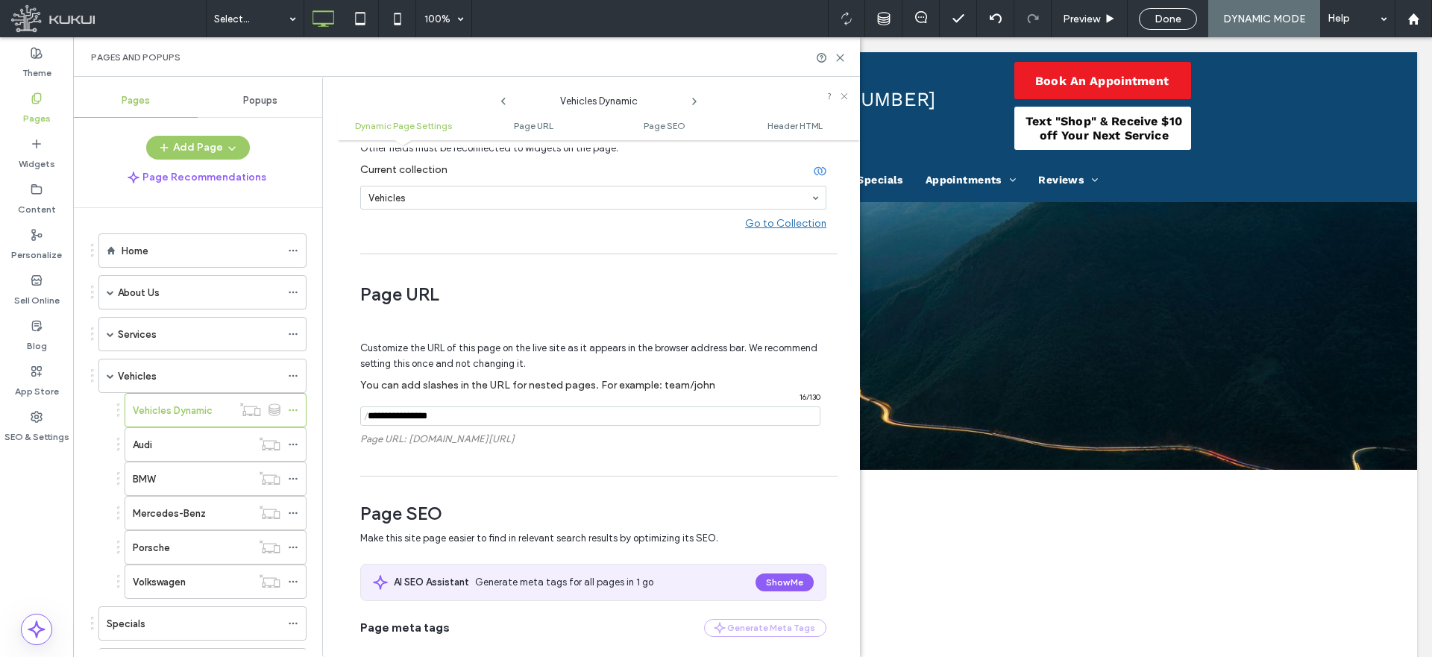
click at [427, 410] on input "notEmpty" at bounding box center [590, 415] width 460 height 19
click at [428, 412] on input "notEmpty" at bounding box center [590, 415] width 460 height 19
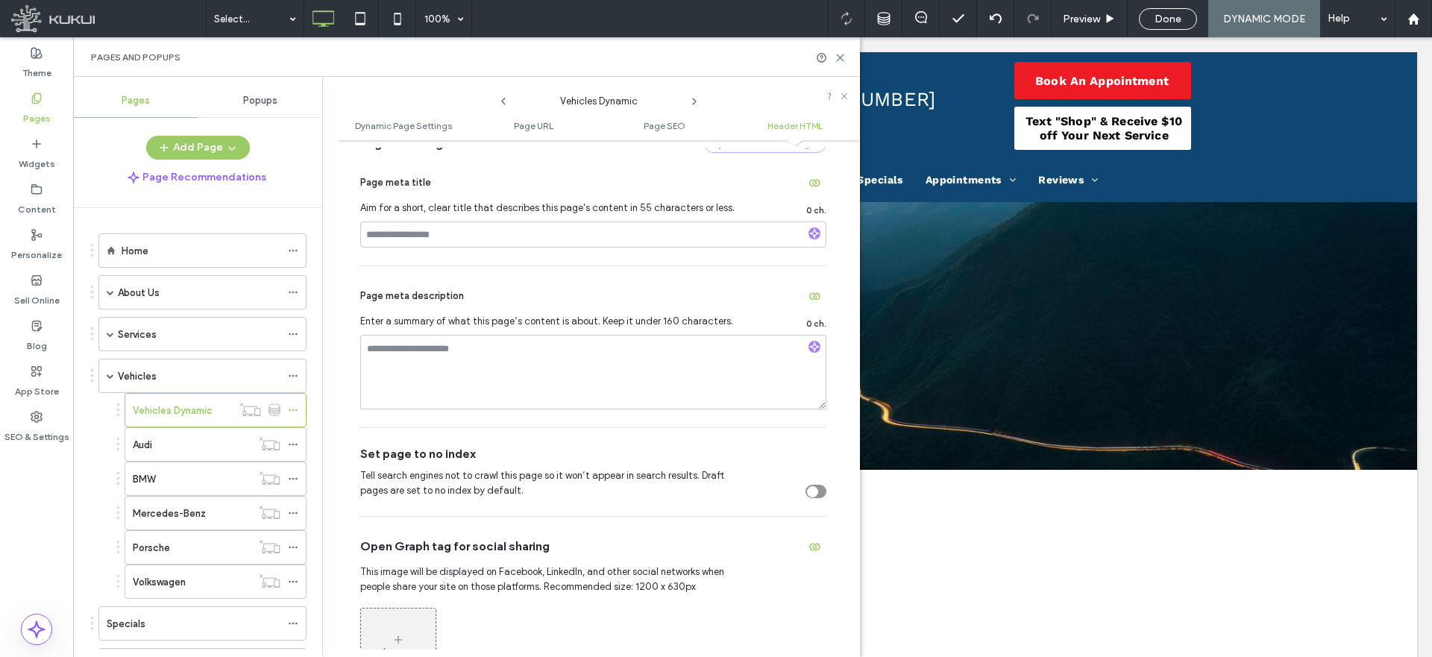
scroll to position [1403, 0]
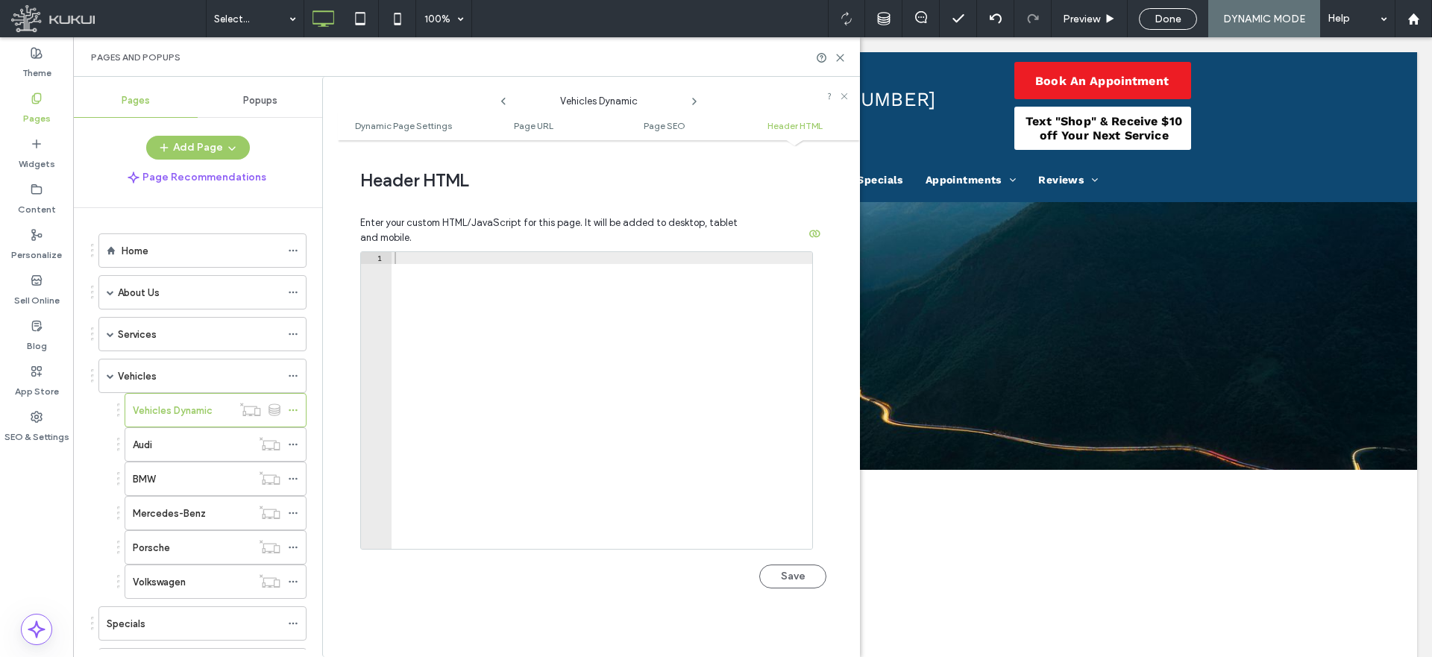
type input "********"
click at [465, 256] on div at bounding box center [602, 412] width 421 height 321
paste textarea "**********"
type textarea "**********"
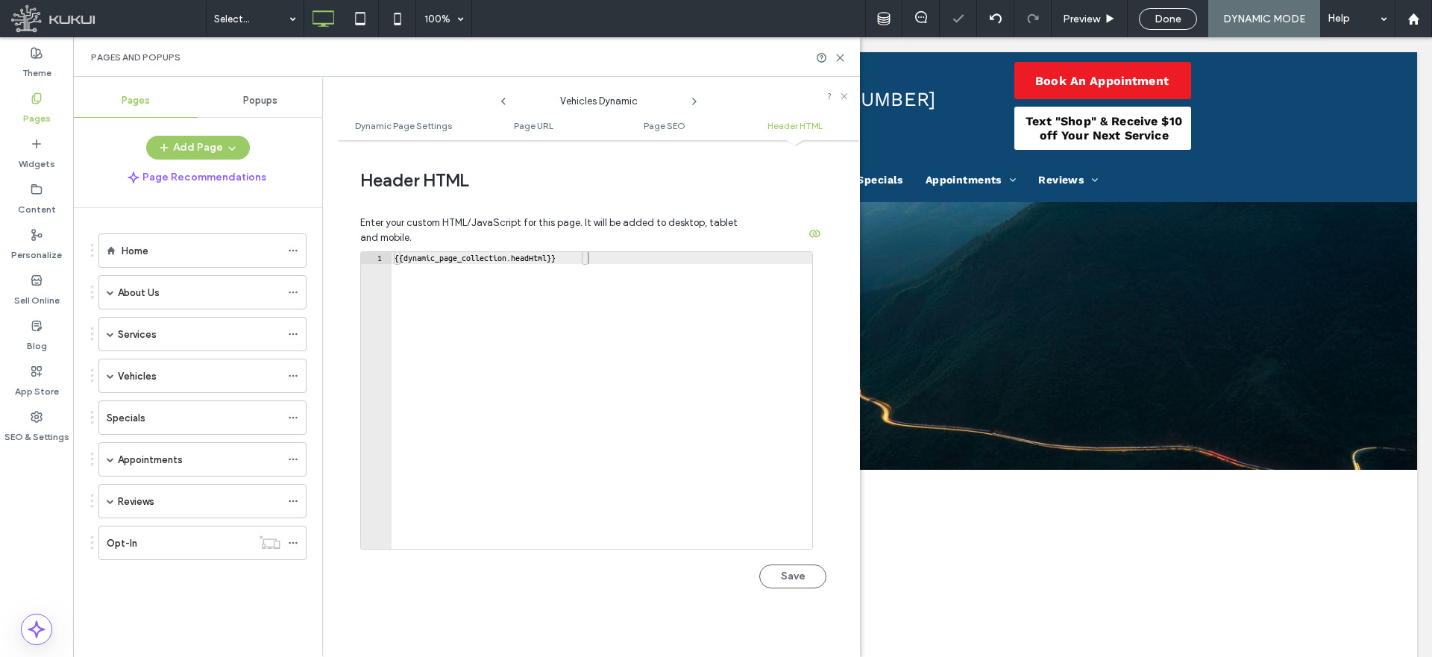
click at [798, 579] on div at bounding box center [716, 328] width 1432 height 657
click at [791, 576] on button "Save" at bounding box center [792, 577] width 67 height 24
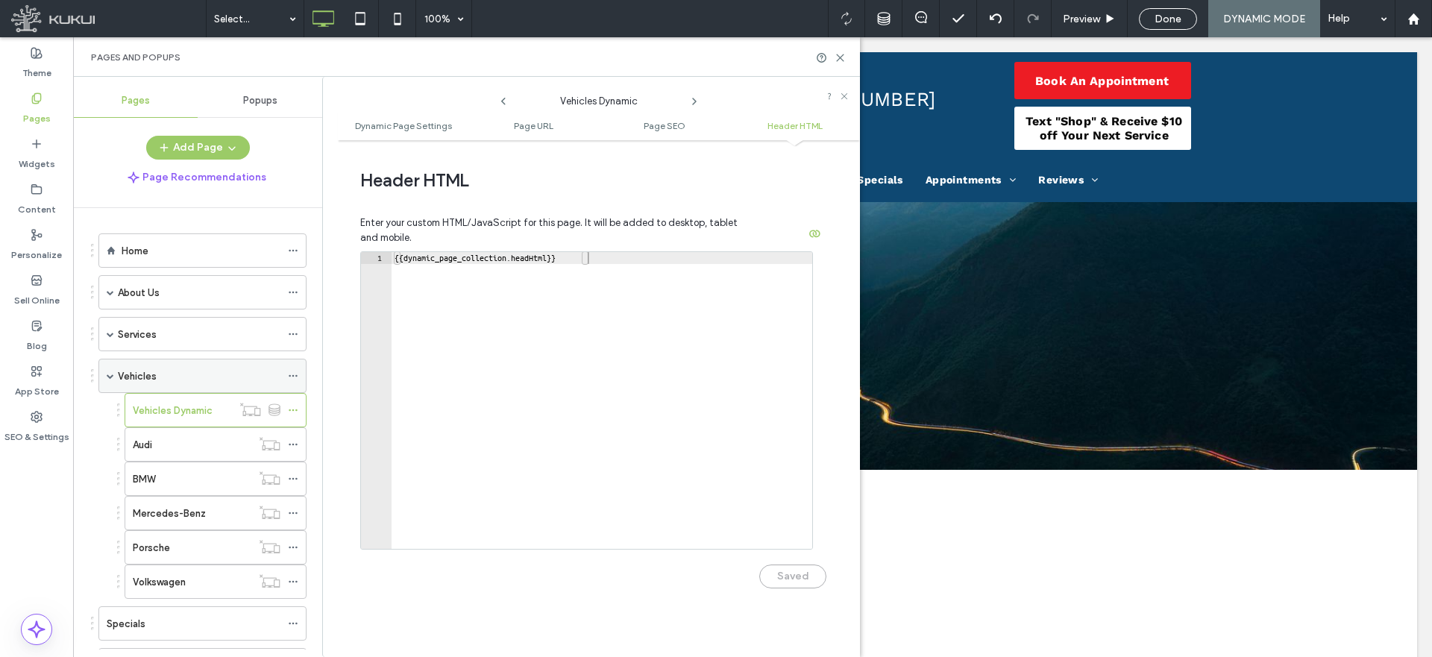
click at [107, 374] on span at bounding box center [110, 375] width 7 height 7
